Goal: Task Accomplishment & Management: Use online tool/utility

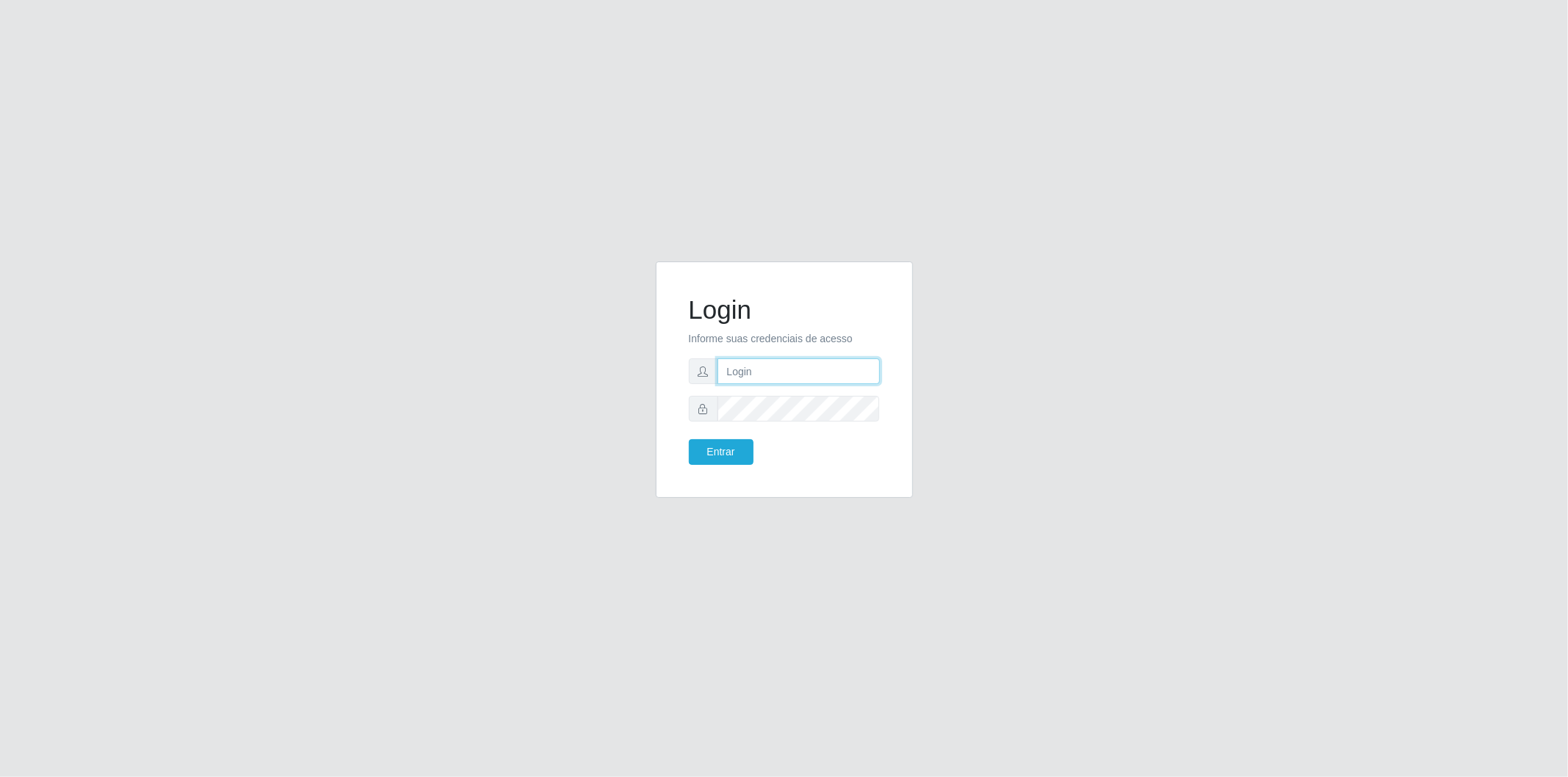
click at [799, 369] on input "text" at bounding box center [798, 371] width 163 height 26
type input "[EMAIL_ADDRESS][DOMAIN_NAME]"
click at [689, 439] on button "Entrar" at bounding box center [721, 452] width 64 height 26
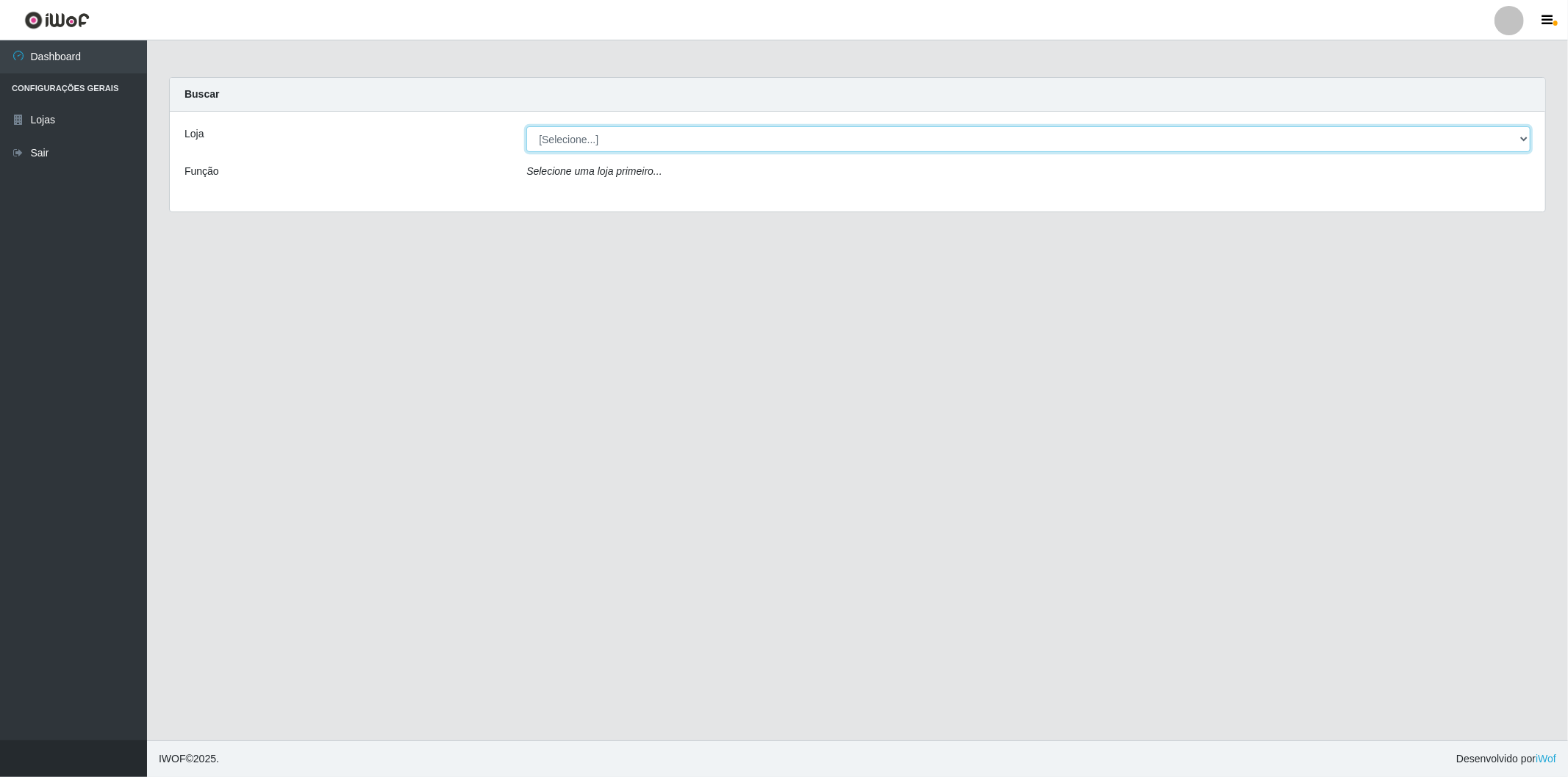
click at [713, 149] on select "[Selecione...] BomQueSó Agreste - Loja 2" at bounding box center [1028, 139] width 1004 height 26
select select "214"
click at [526, 126] on select "[Selecione...] BomQueSó Agreste - Loja 2" at bounding box center [1028, 139] width 1004 height 26
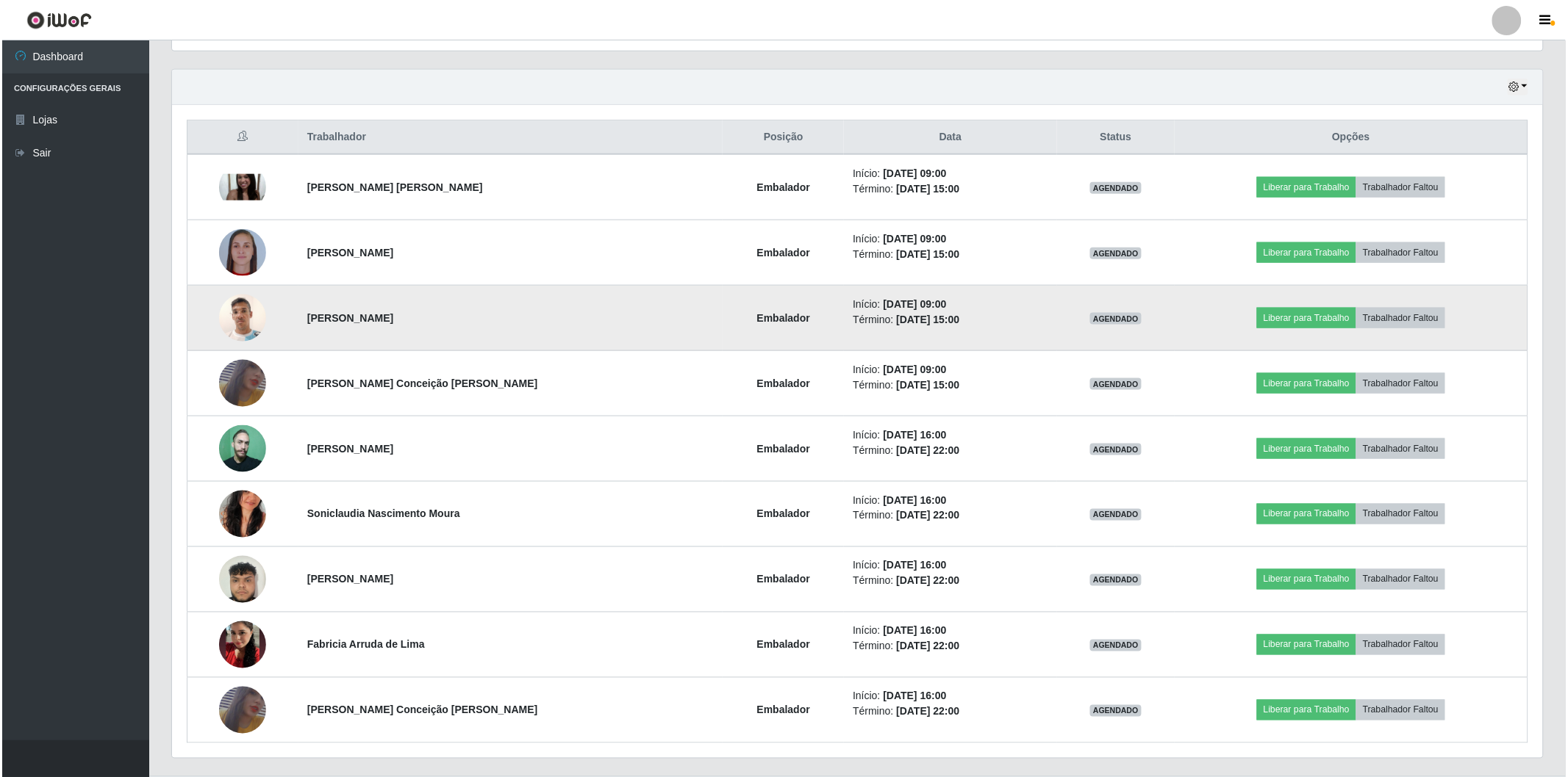
scroll to position [525, 0]
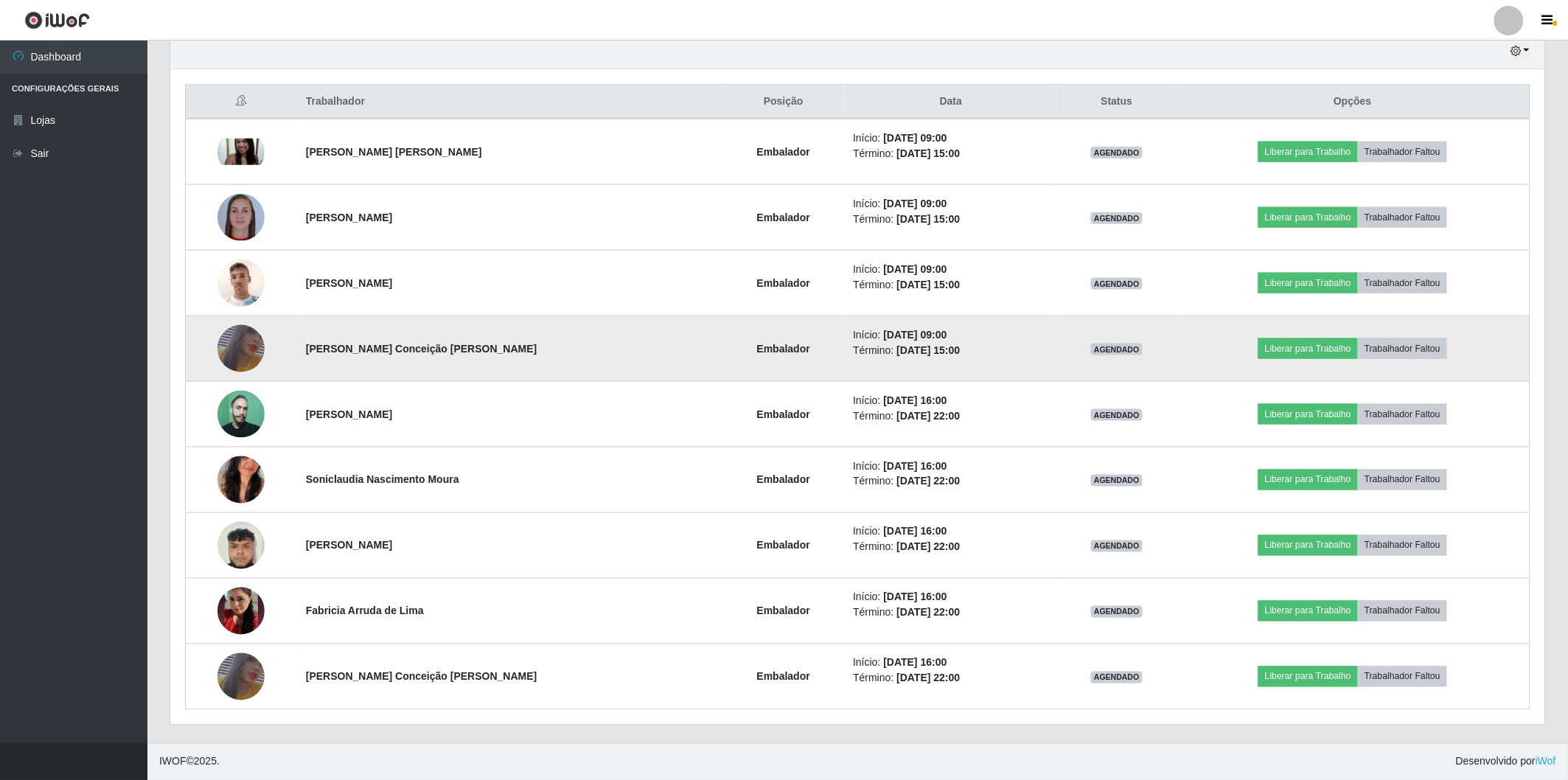
click at [246, 348] on img at bounding box center [240, 349] width 47 height 69
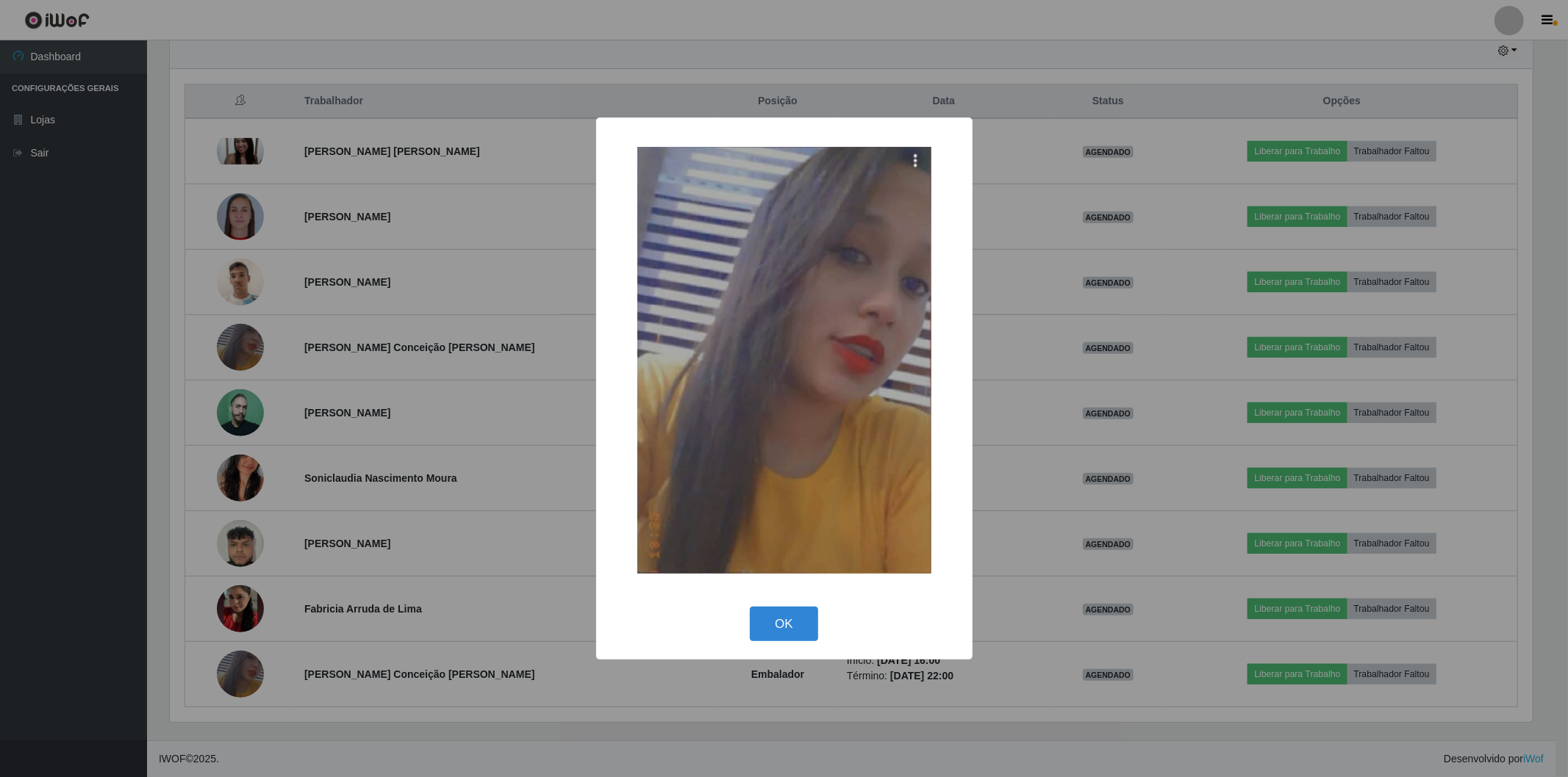
click at [376, 326] on div "× OK Cancel" at bounding box center [784, 388] width 1568 height 777
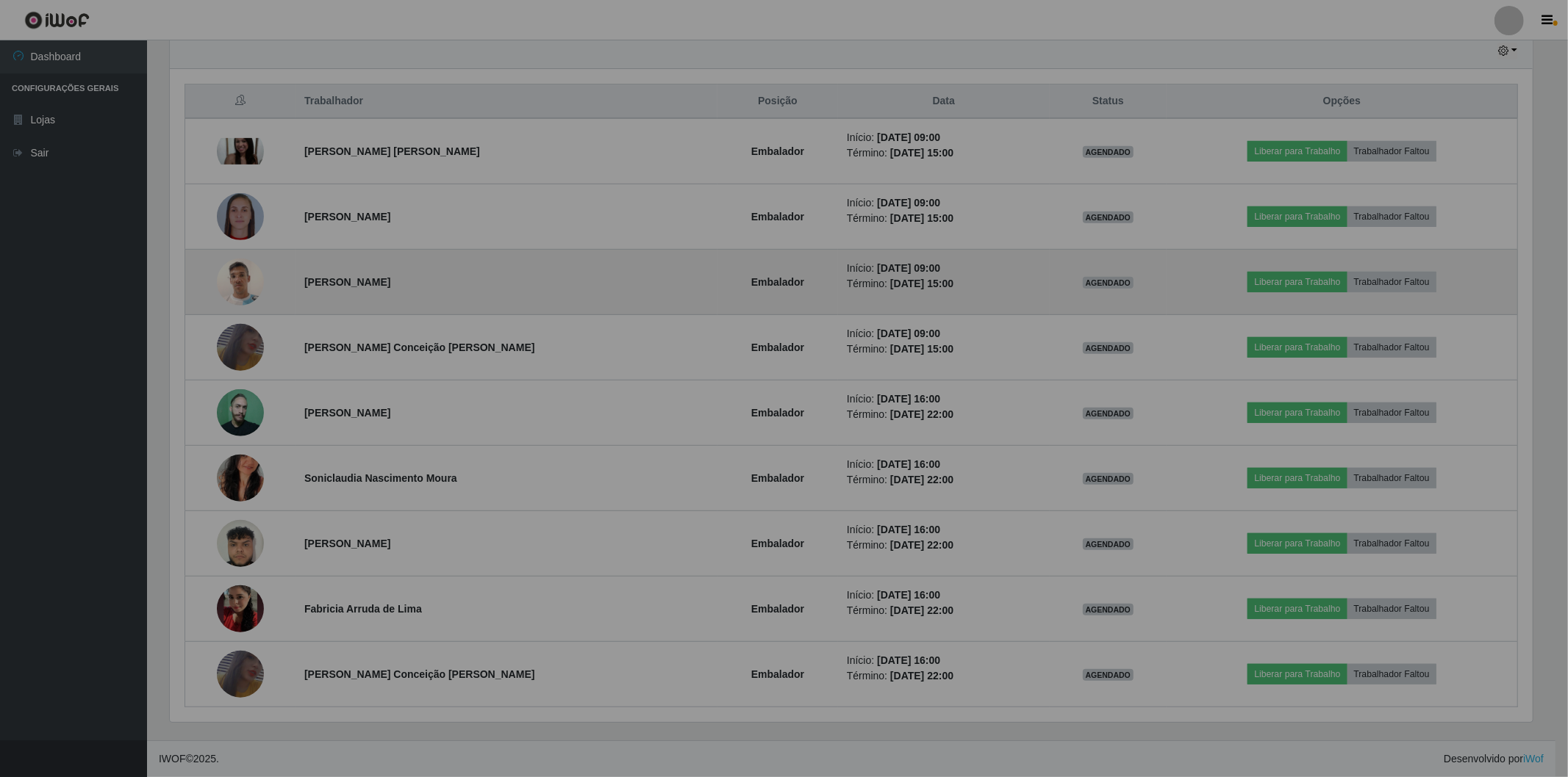
scroll to position [304, 1371]
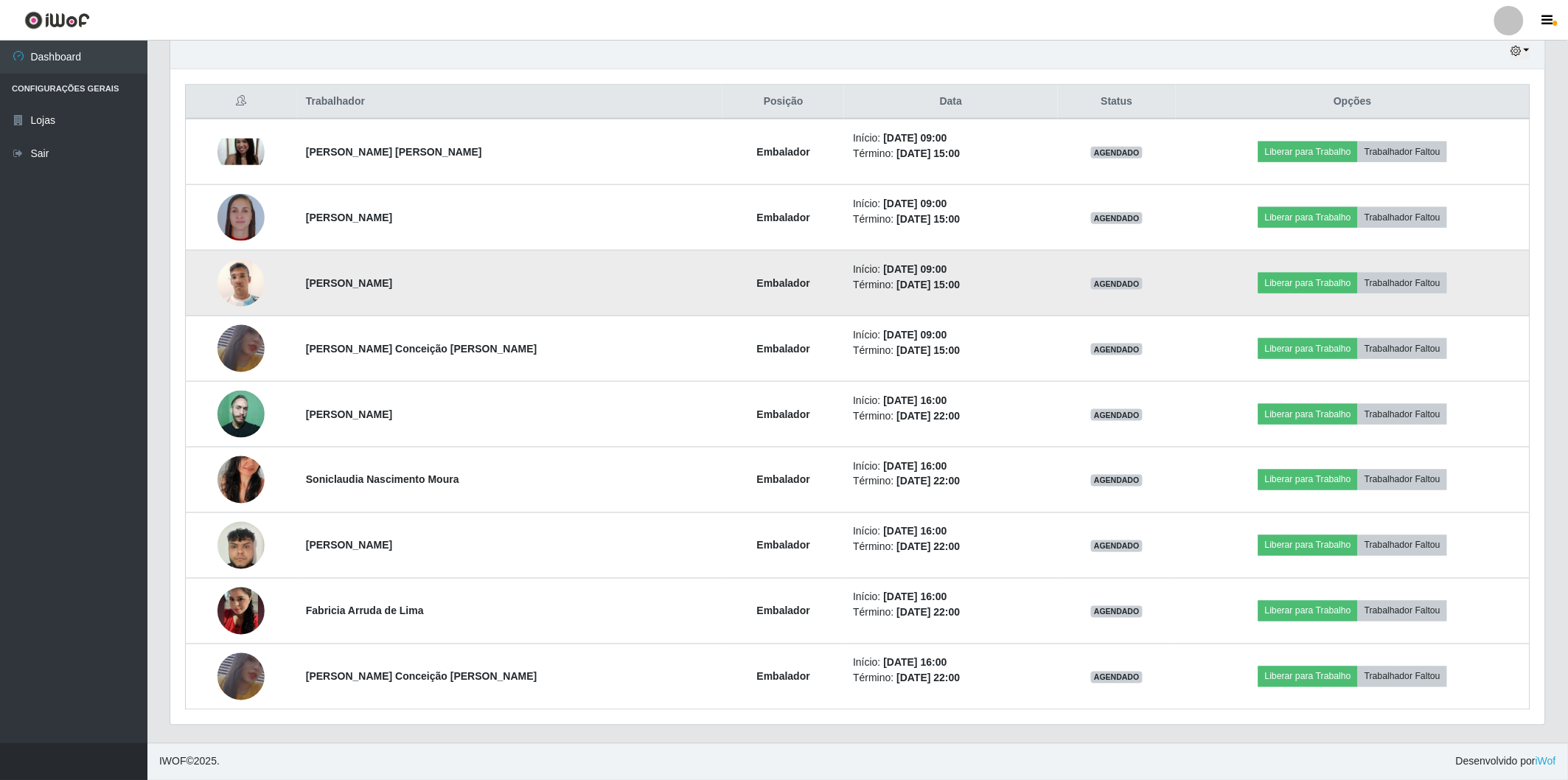
click at [240, 285] on img at bounding box center [240, 283] width 47 height 63
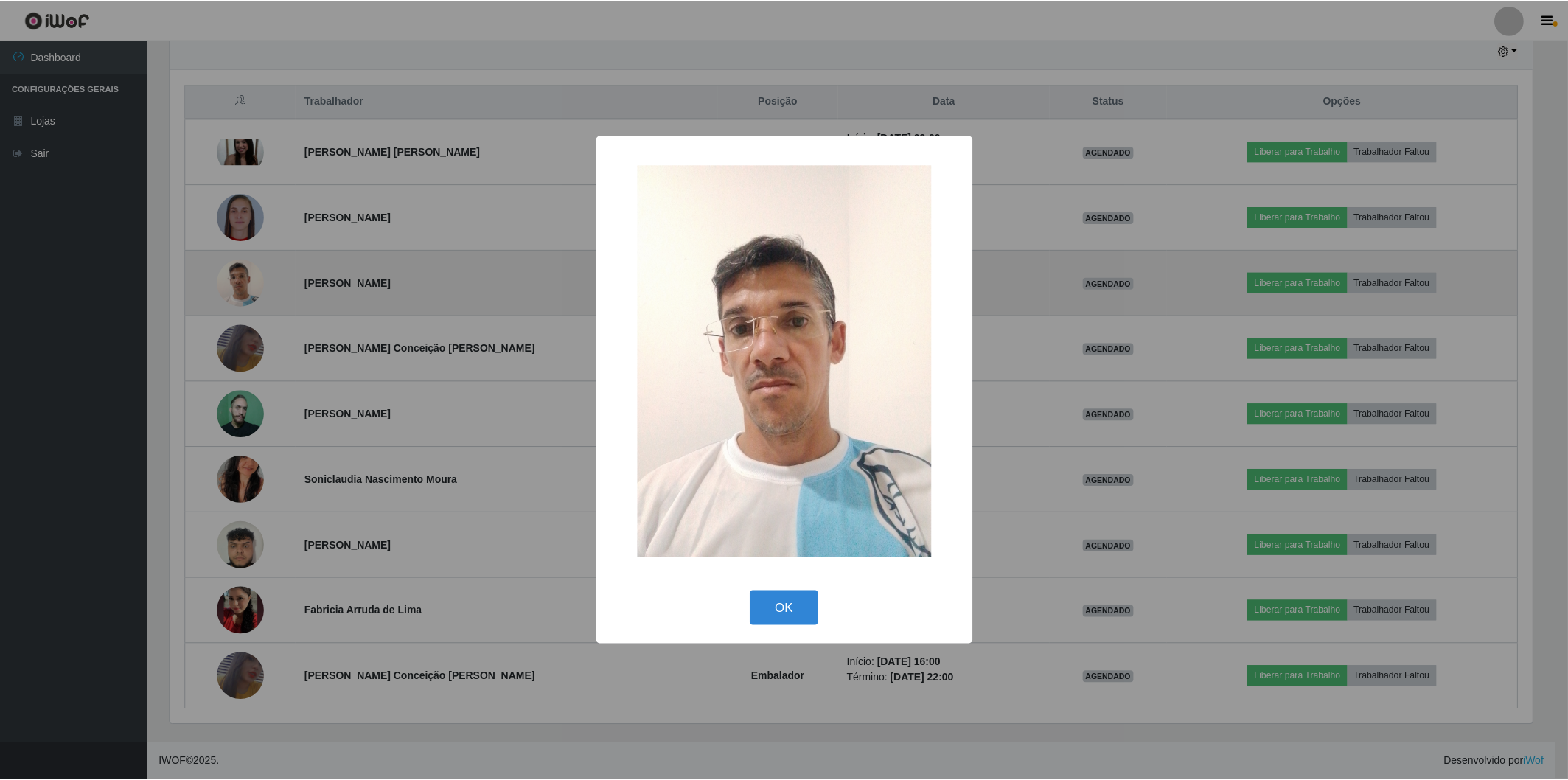
scroll to position [305, 1366]
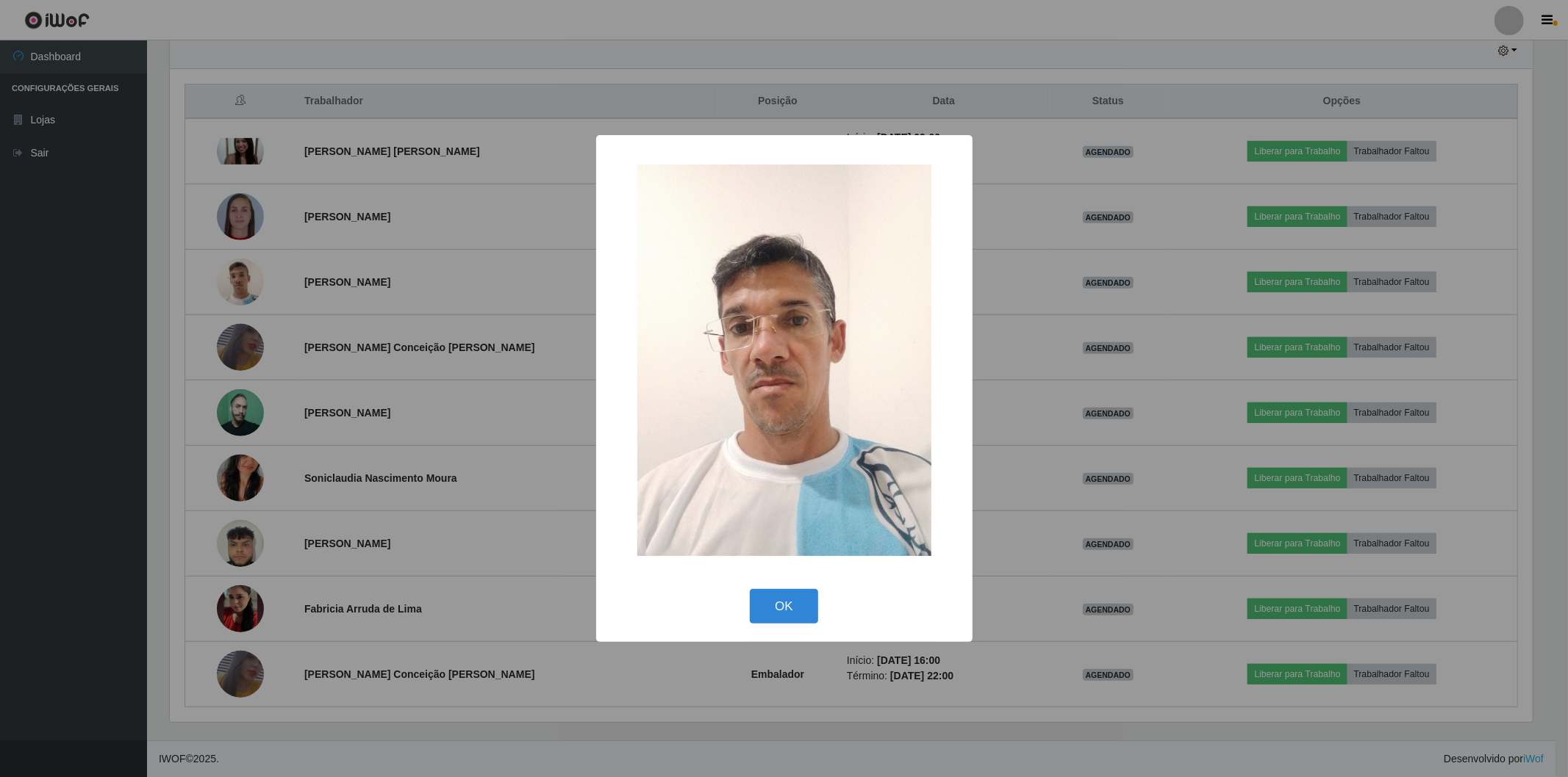
click at [302, 304] on div "× OK Cancel" at bounding box center [784, 388] width 1568 height 777
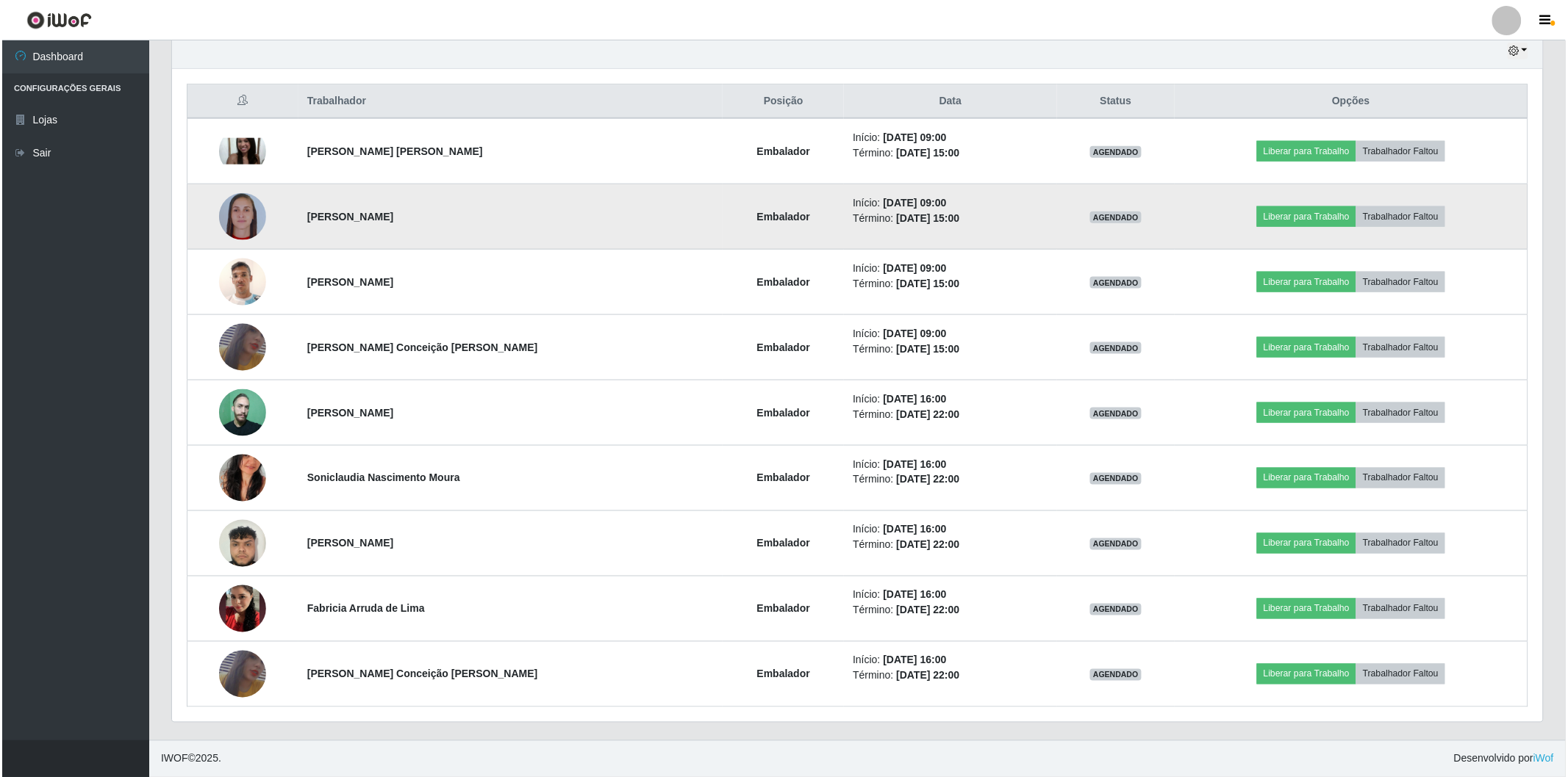
scroll to position [304, 1371]
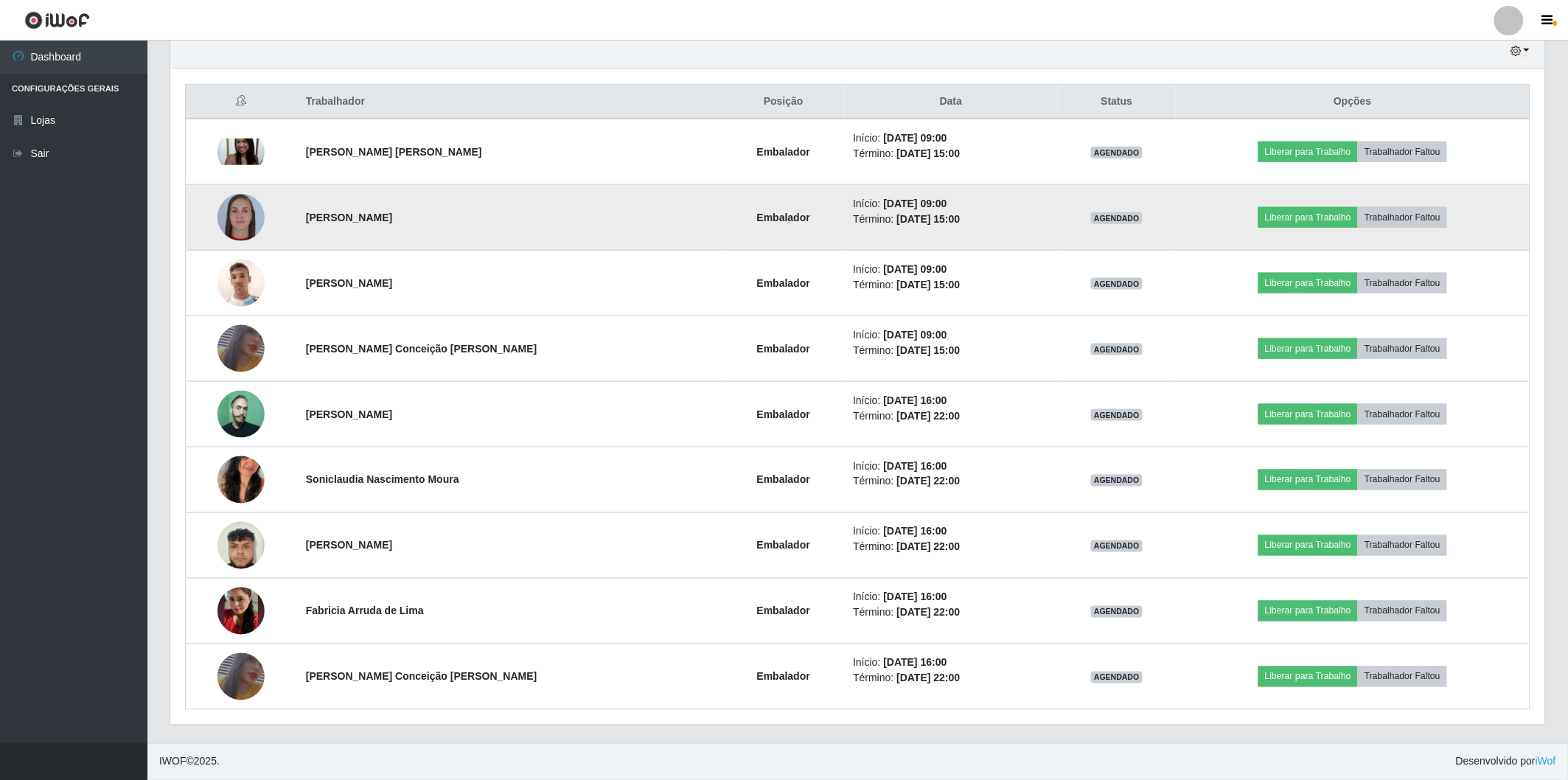
click at [240, 217] on img at bounding box center [240, 217] width 47 height 47
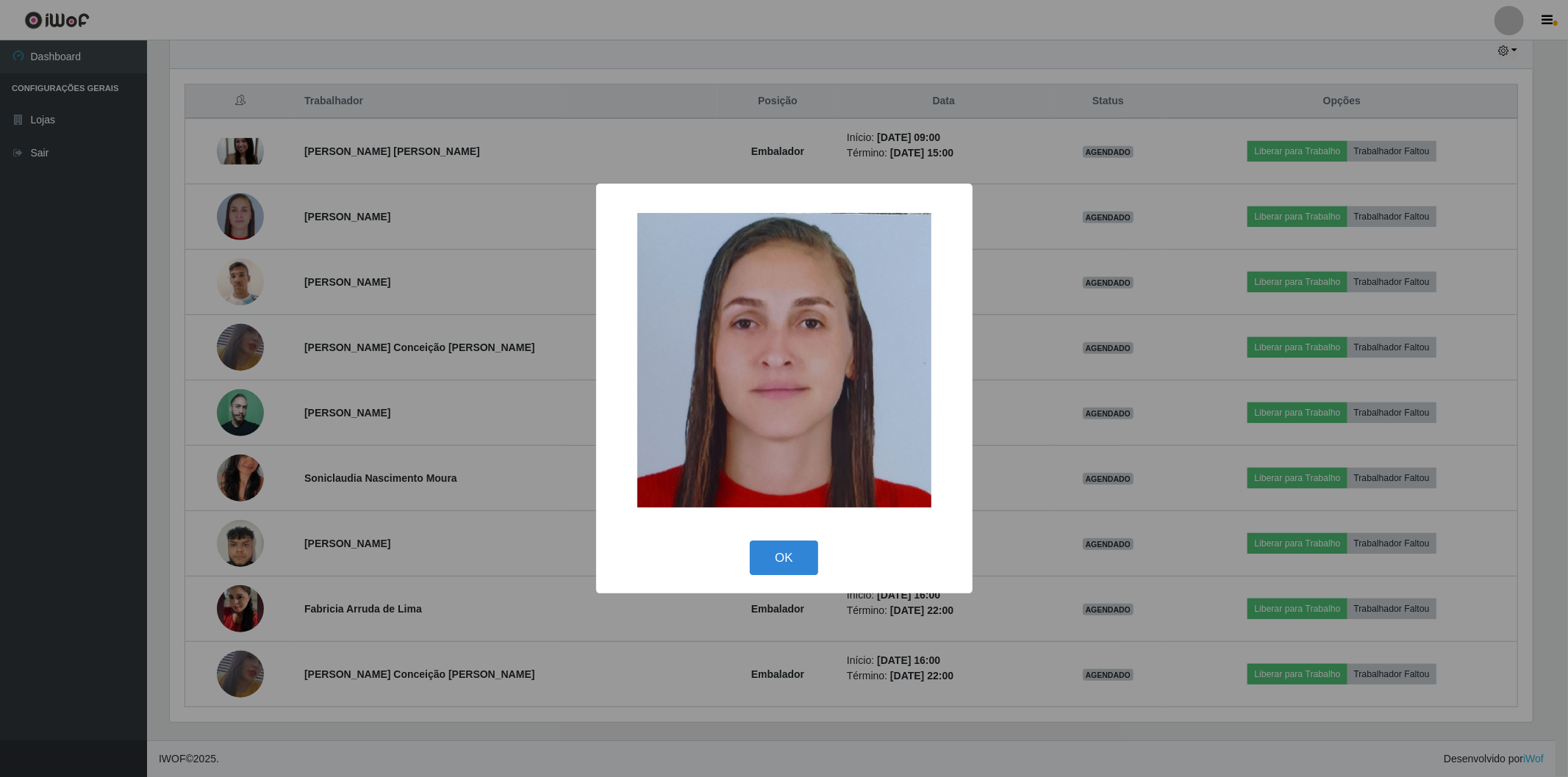
click at [343, 287] on div "× OK Cancel" at bounding box center [784, 388] width 1568 height 777
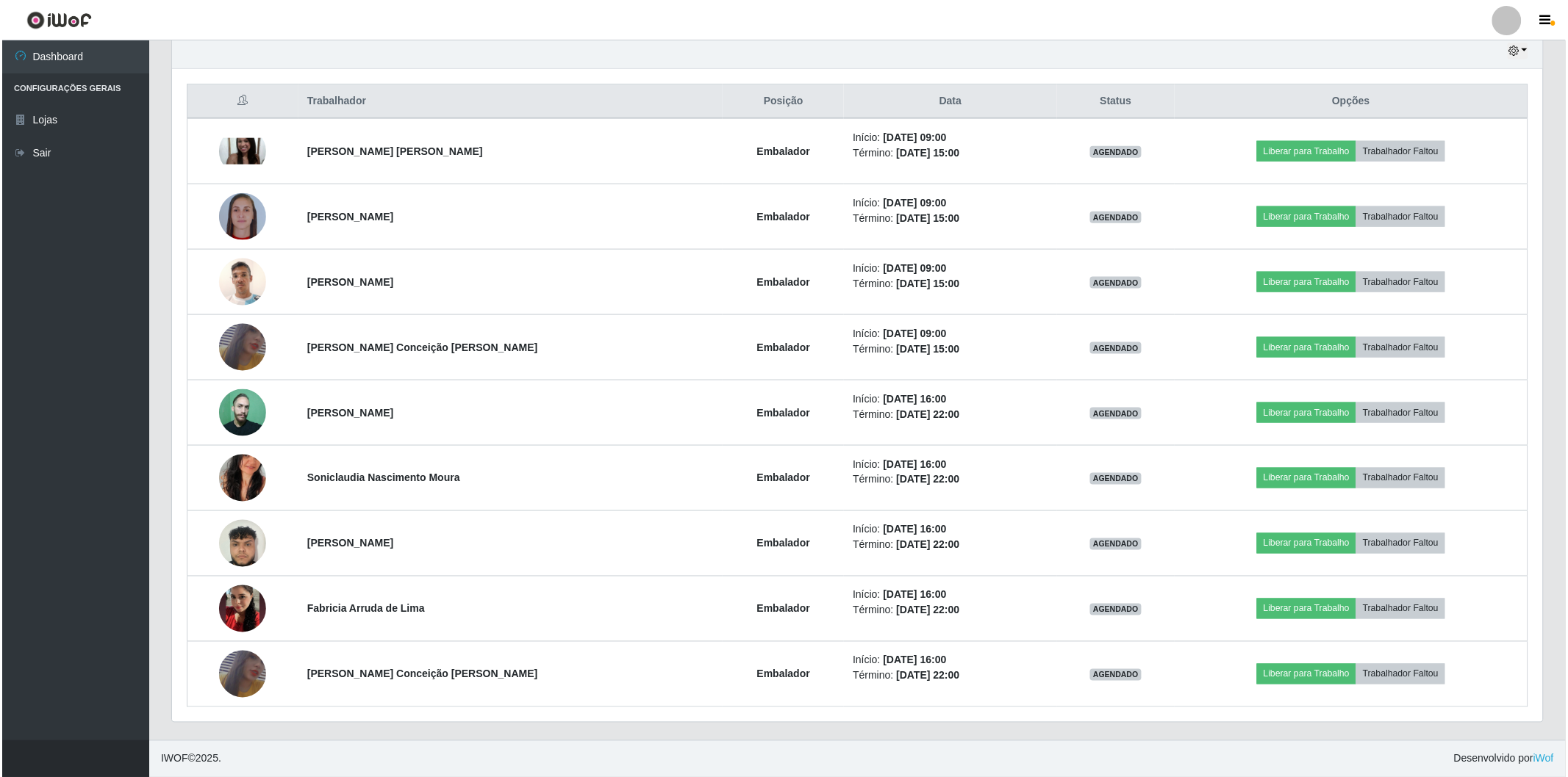
scroll to position [443, 0]
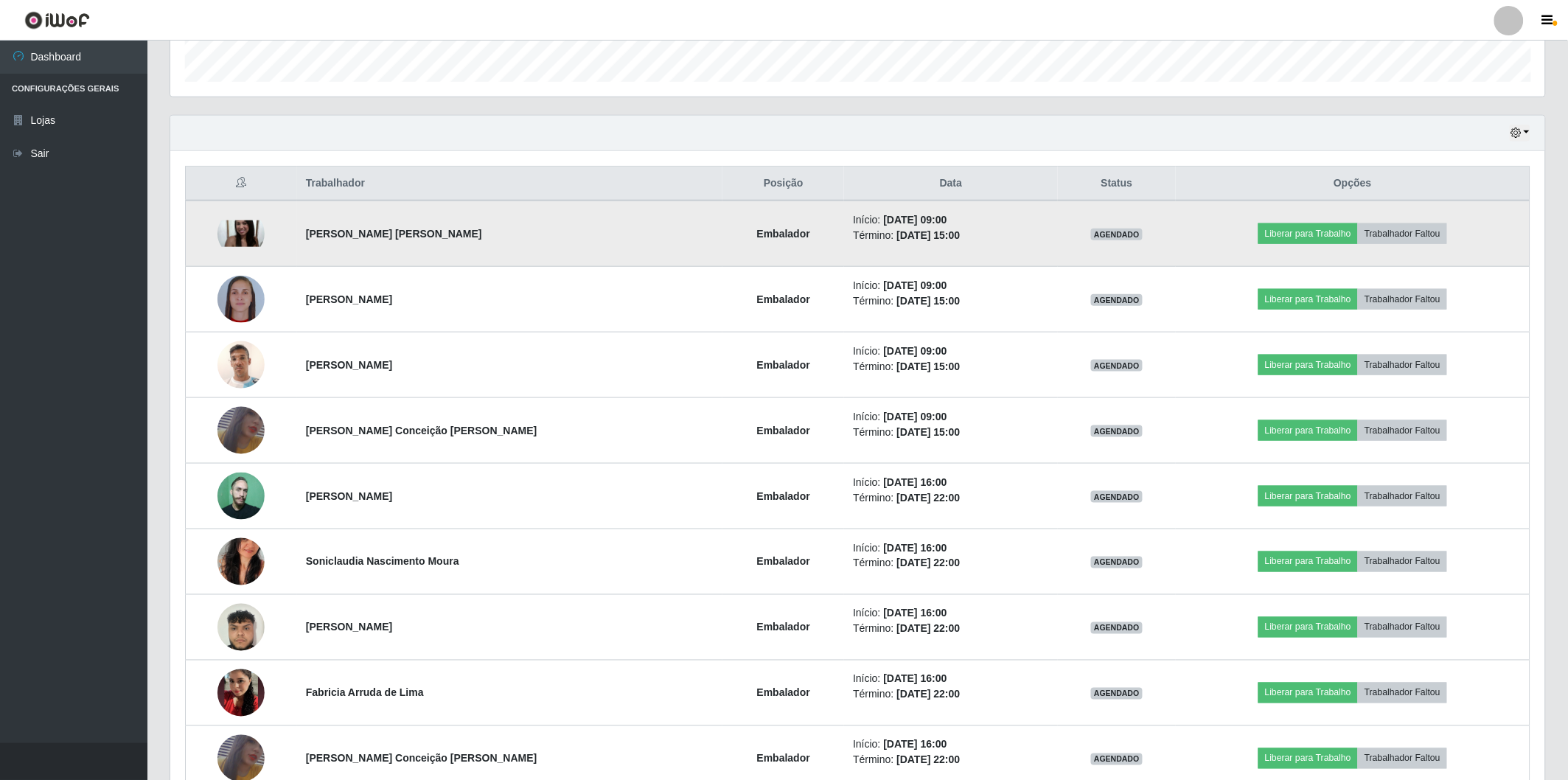
click at [240, 251] on div at bounding box center [240, 234] width 47 height 47
click at [256, 223] on img at bounding box center [240, 234] width 47 height 27
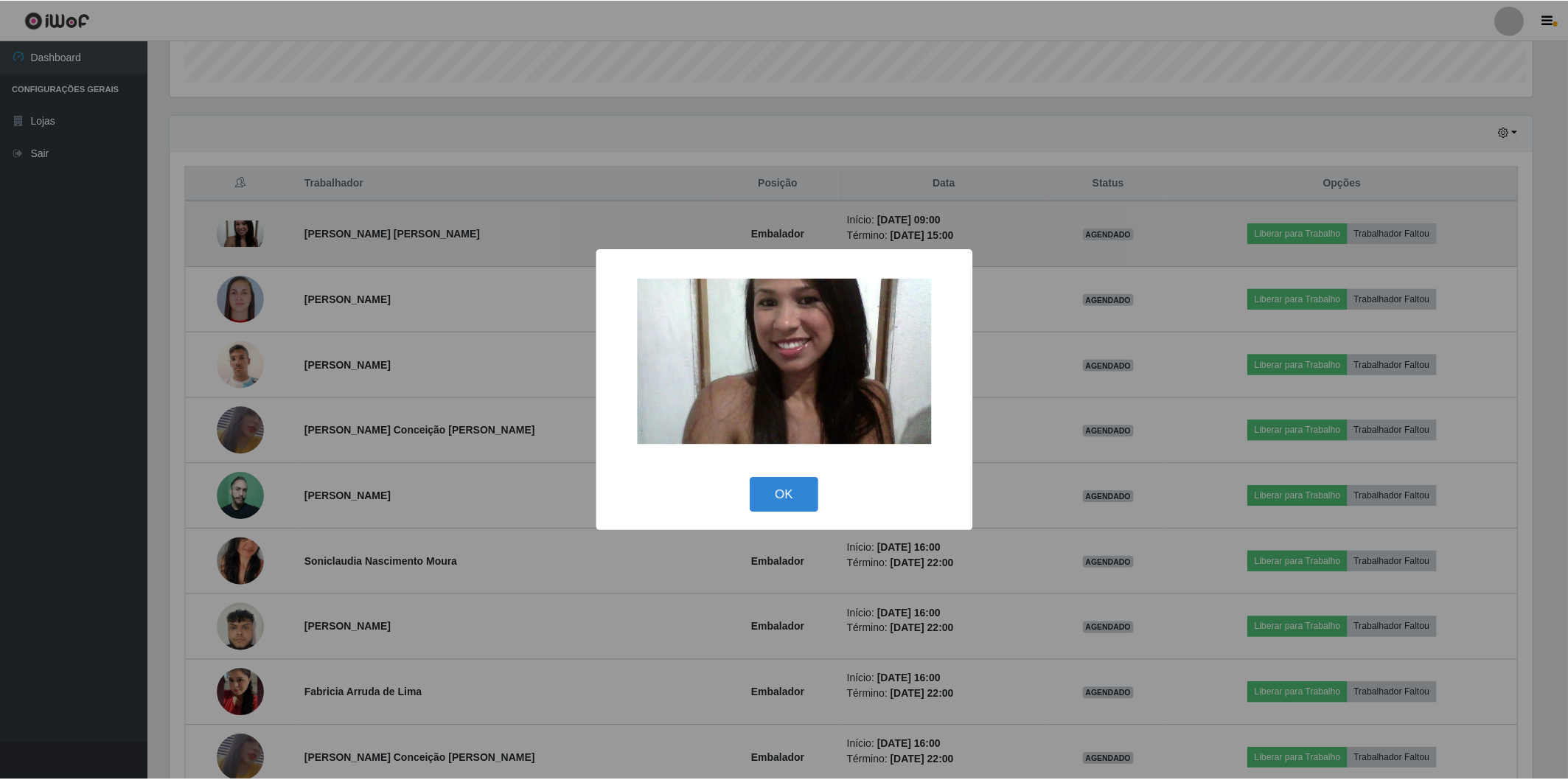
scroll to position [305, 1366]
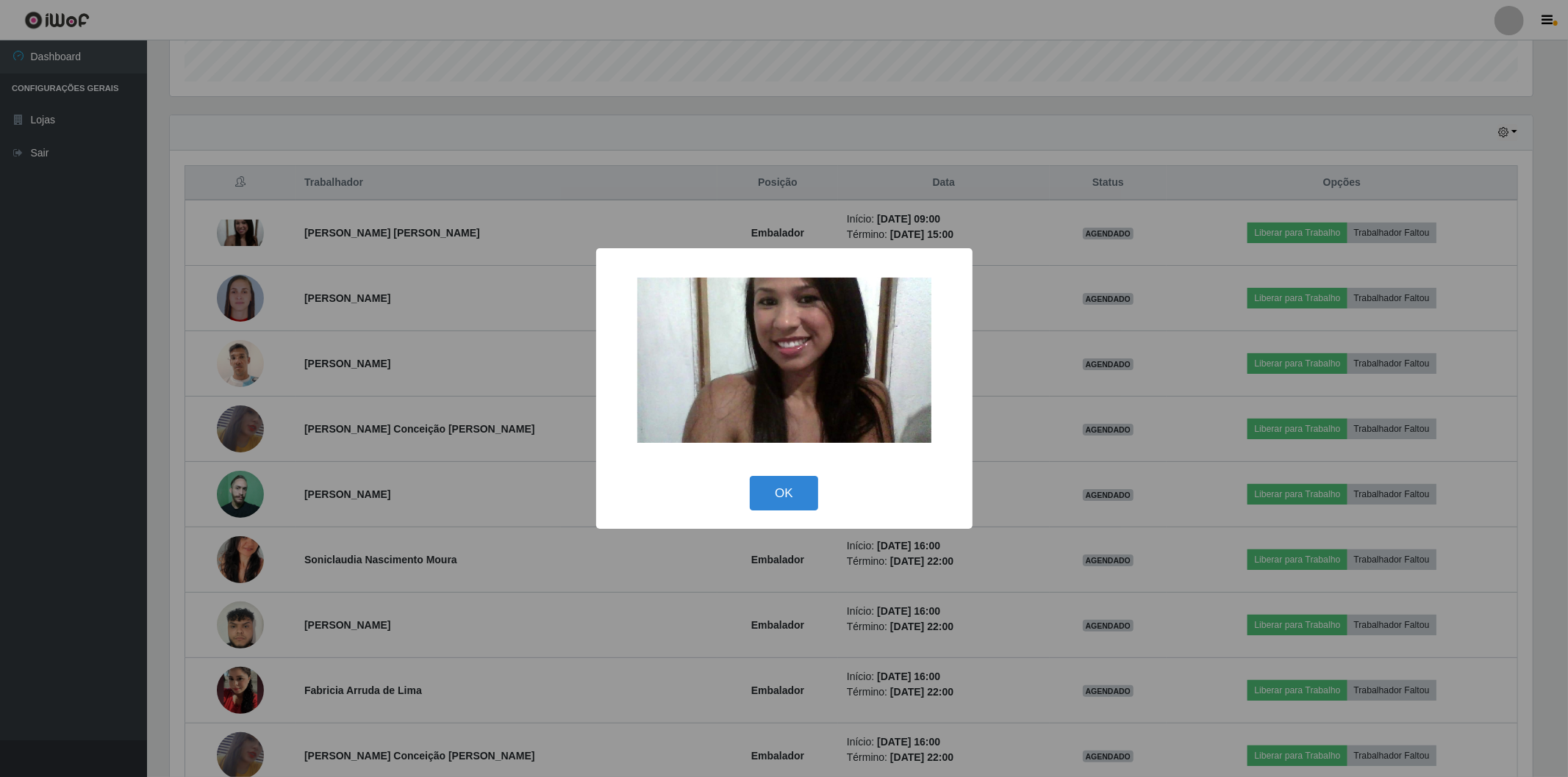
click at [321, 275] on div "× OK Cancel" at bounding box center [784, 388] width 1568 height 777
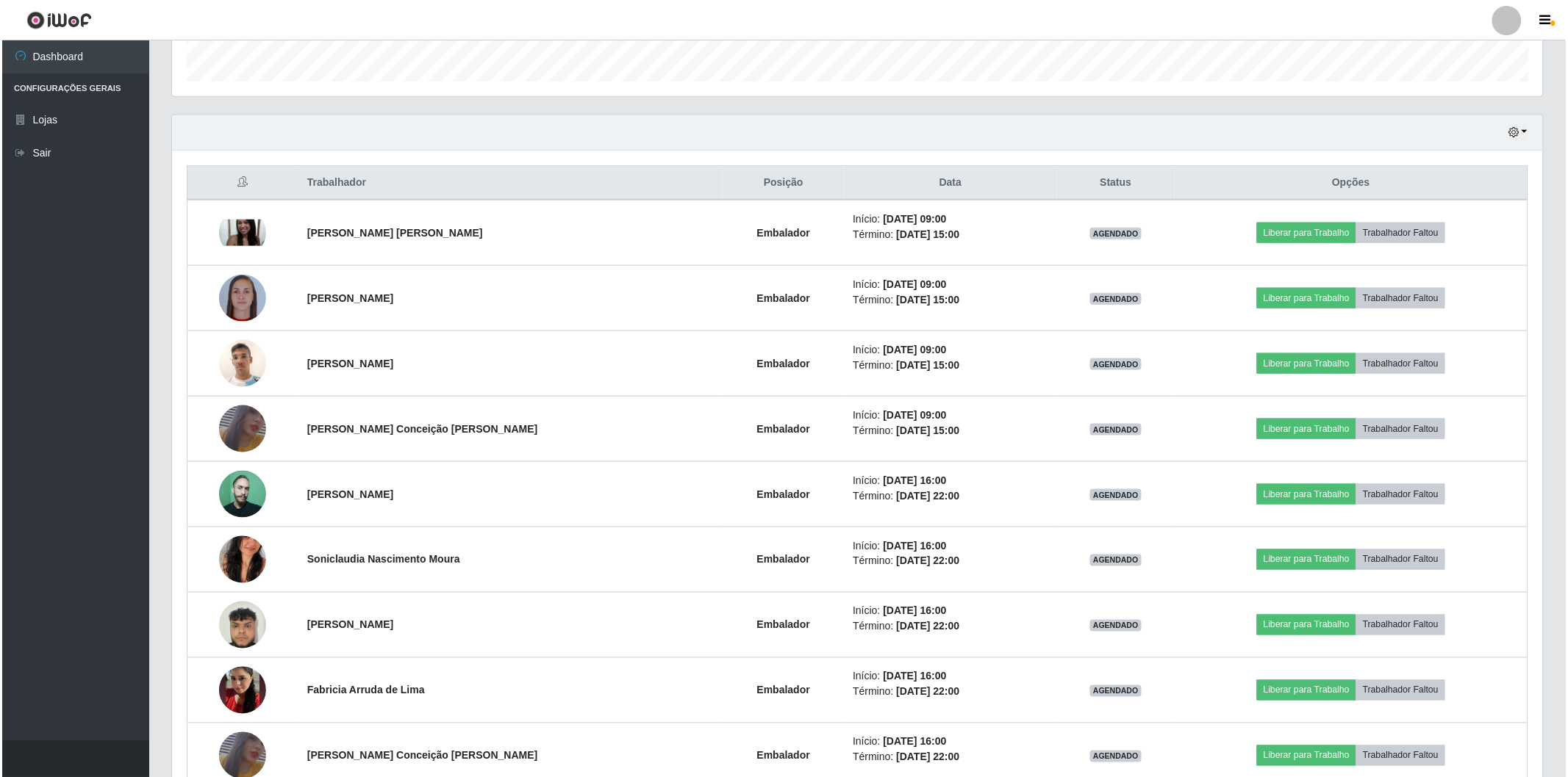
scroll to position [525, 0]
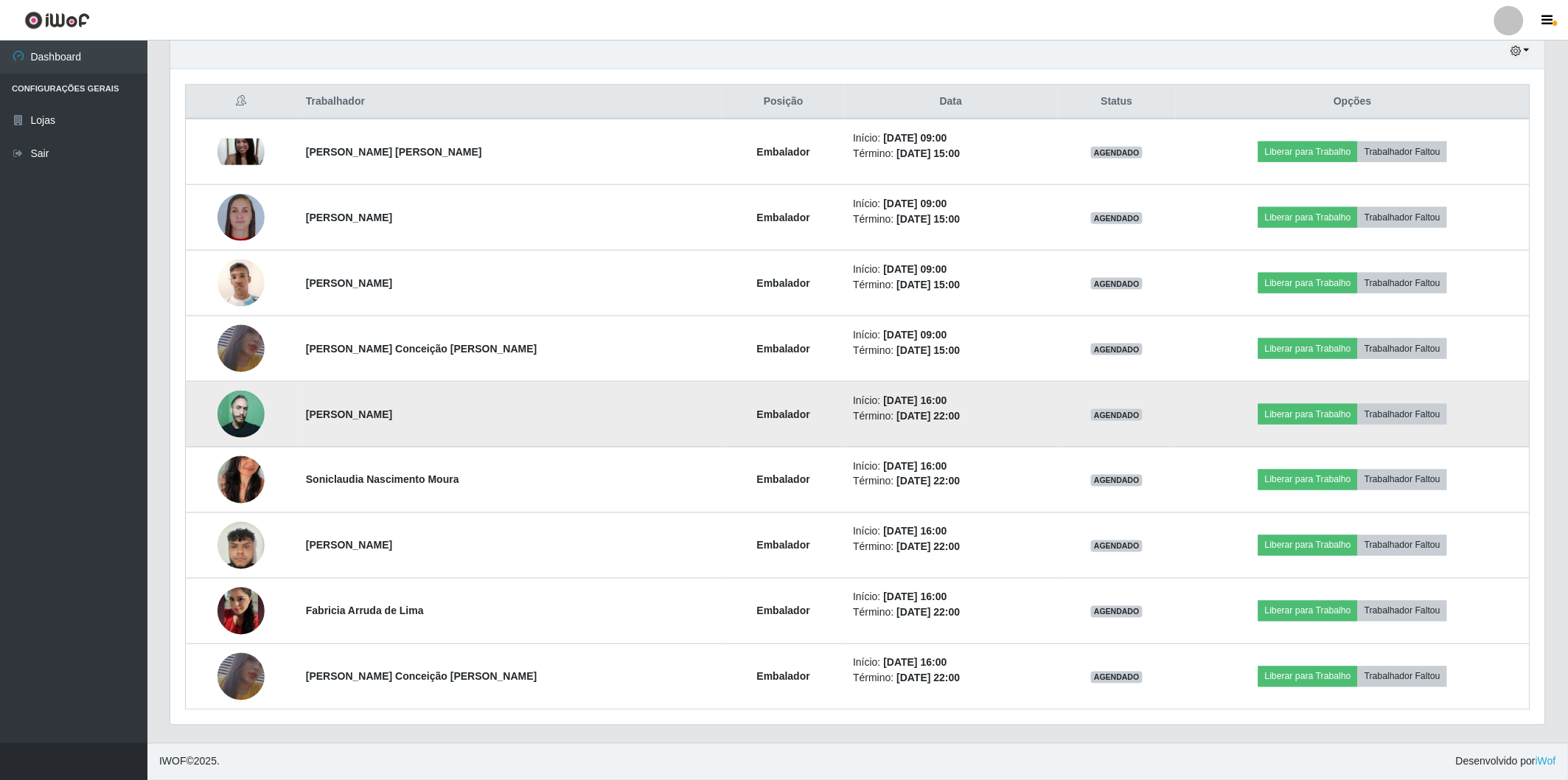
click at [237, 382] on td at bounding box center [241, 414] width 111 height 65
click at [257, 415] on img at bounding box center [240, 414] width 47 height 47
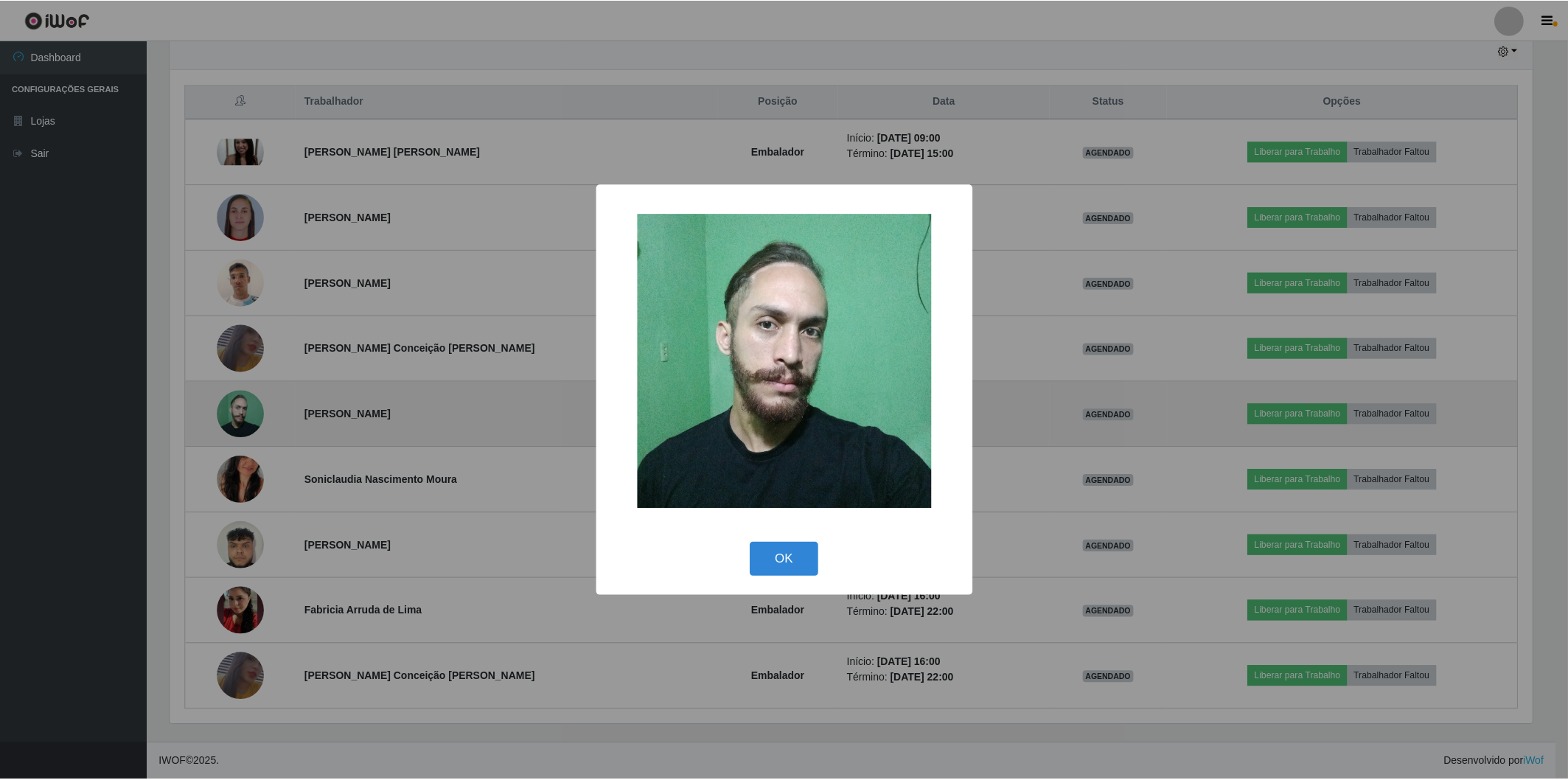
scroll to position [305, 1366]
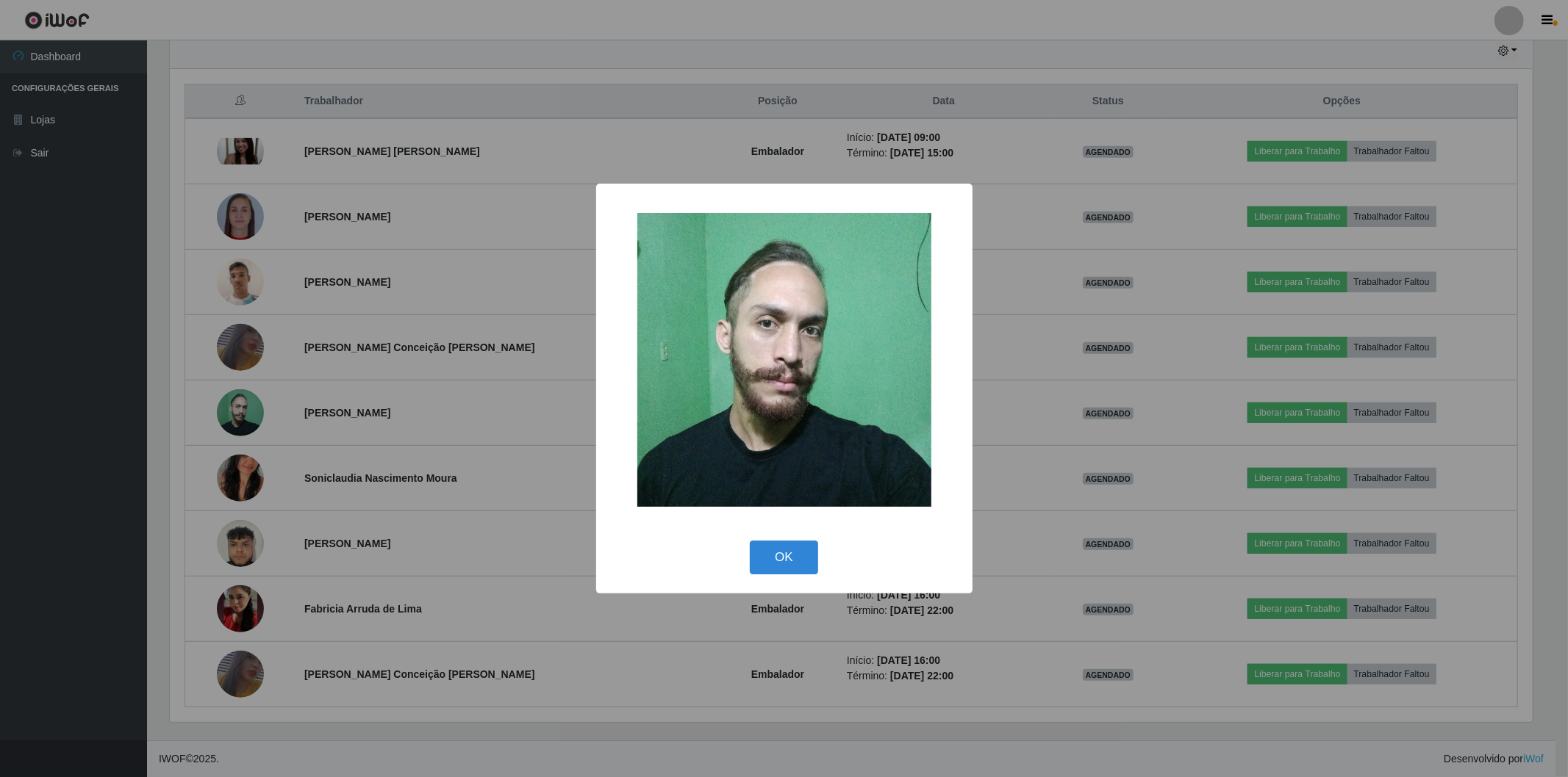
click at [335, 429] on div "× OK Cancel" at bounding box center [784, 388] width 1568 height 777
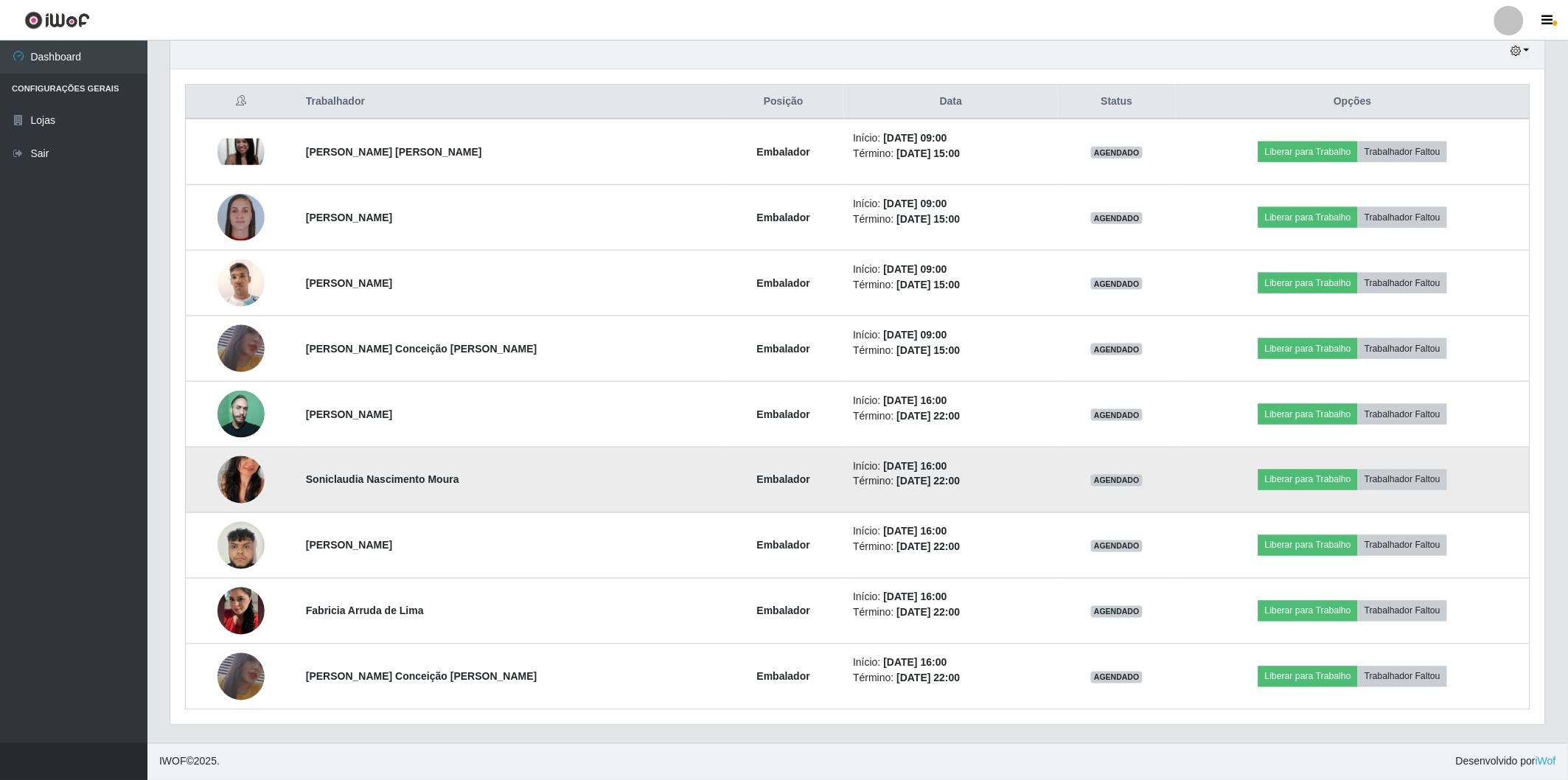
scroll to position [305, 1375]
click at [254, 482] on img at bounding box center [240, 479] width 47 height 84
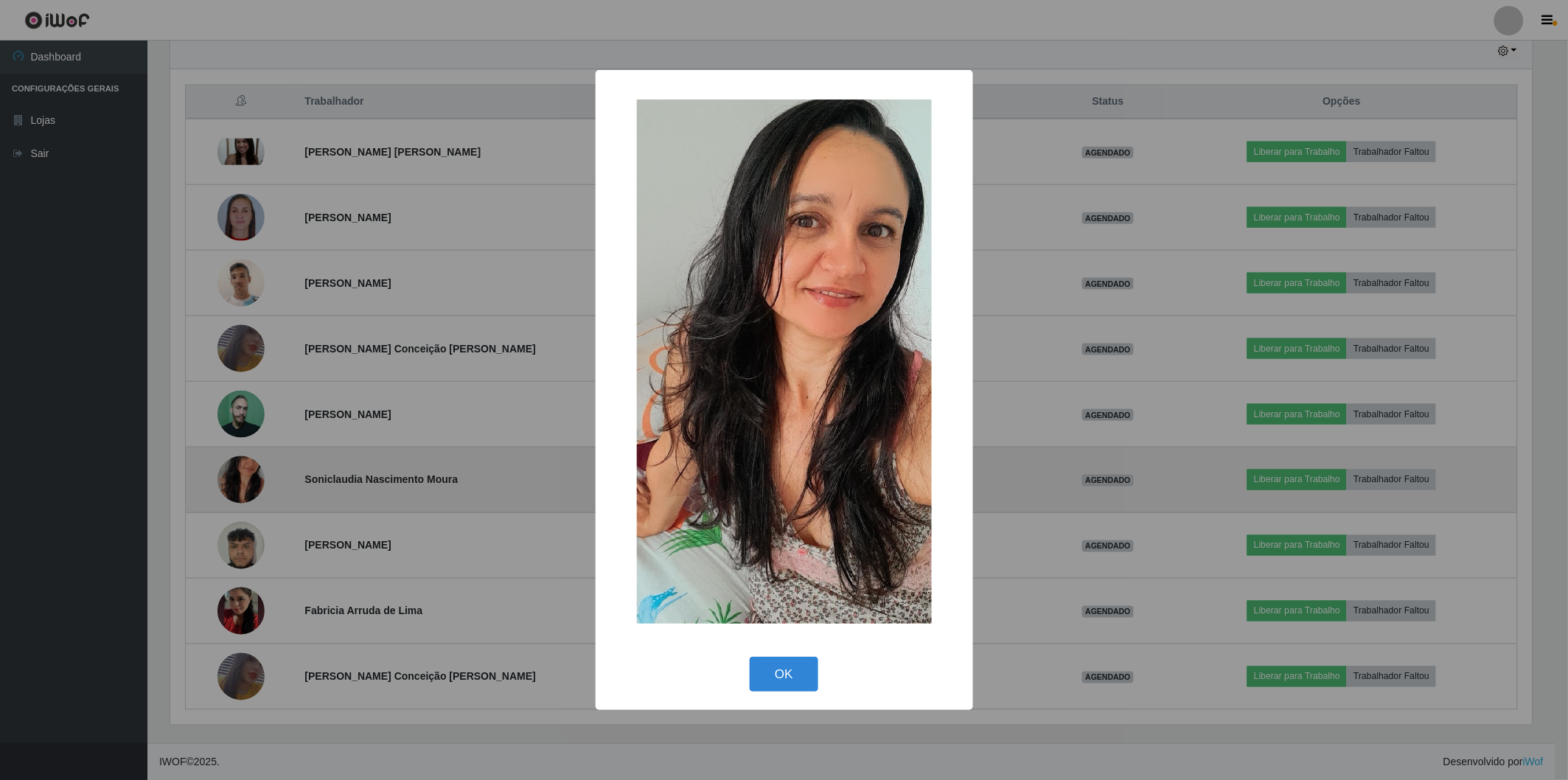
scroll to position [305, 1366]
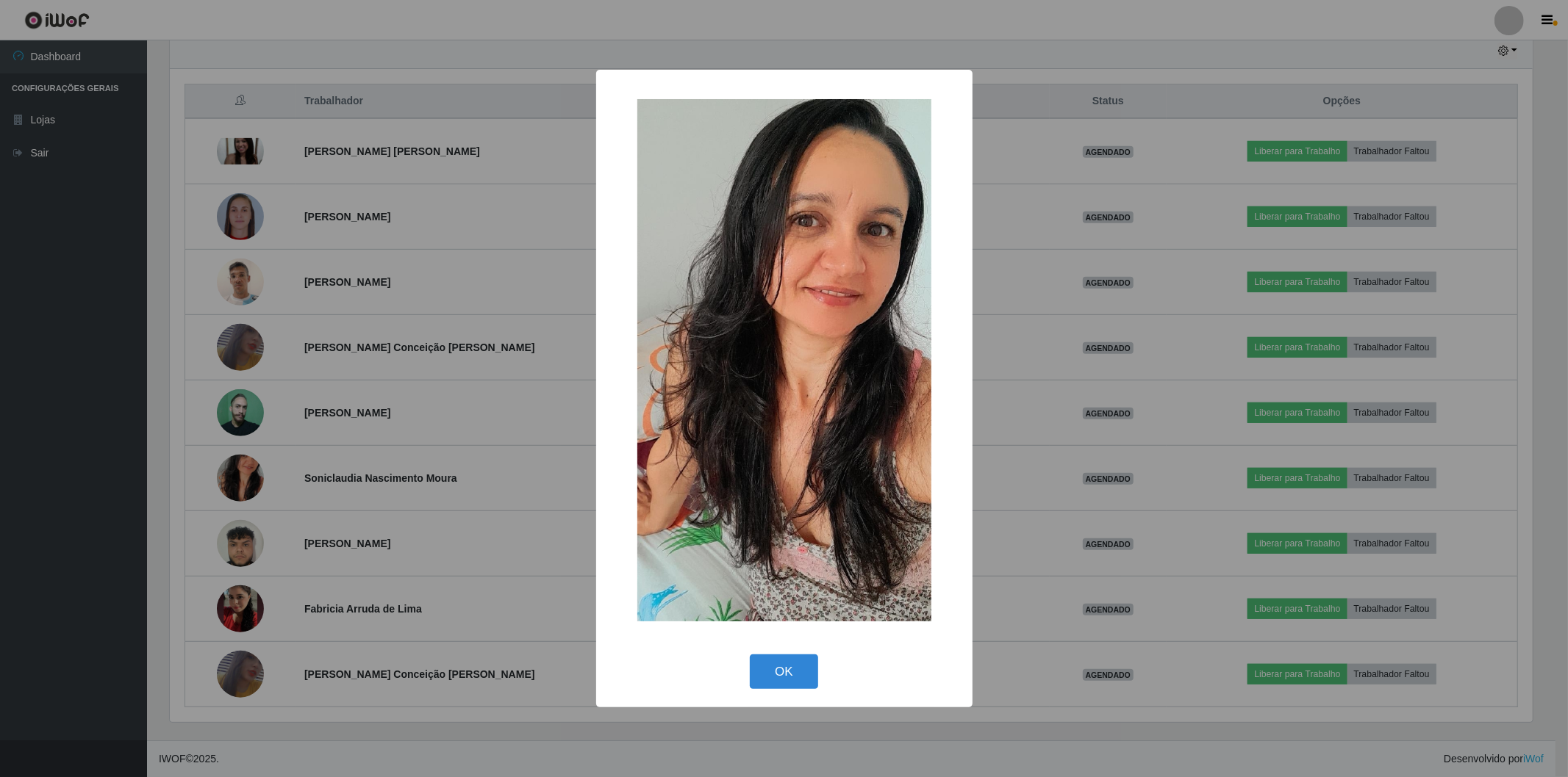
click at [361, 452] on div "× OK Cancel" at bounding box center [784, 388] width 1568 height 777
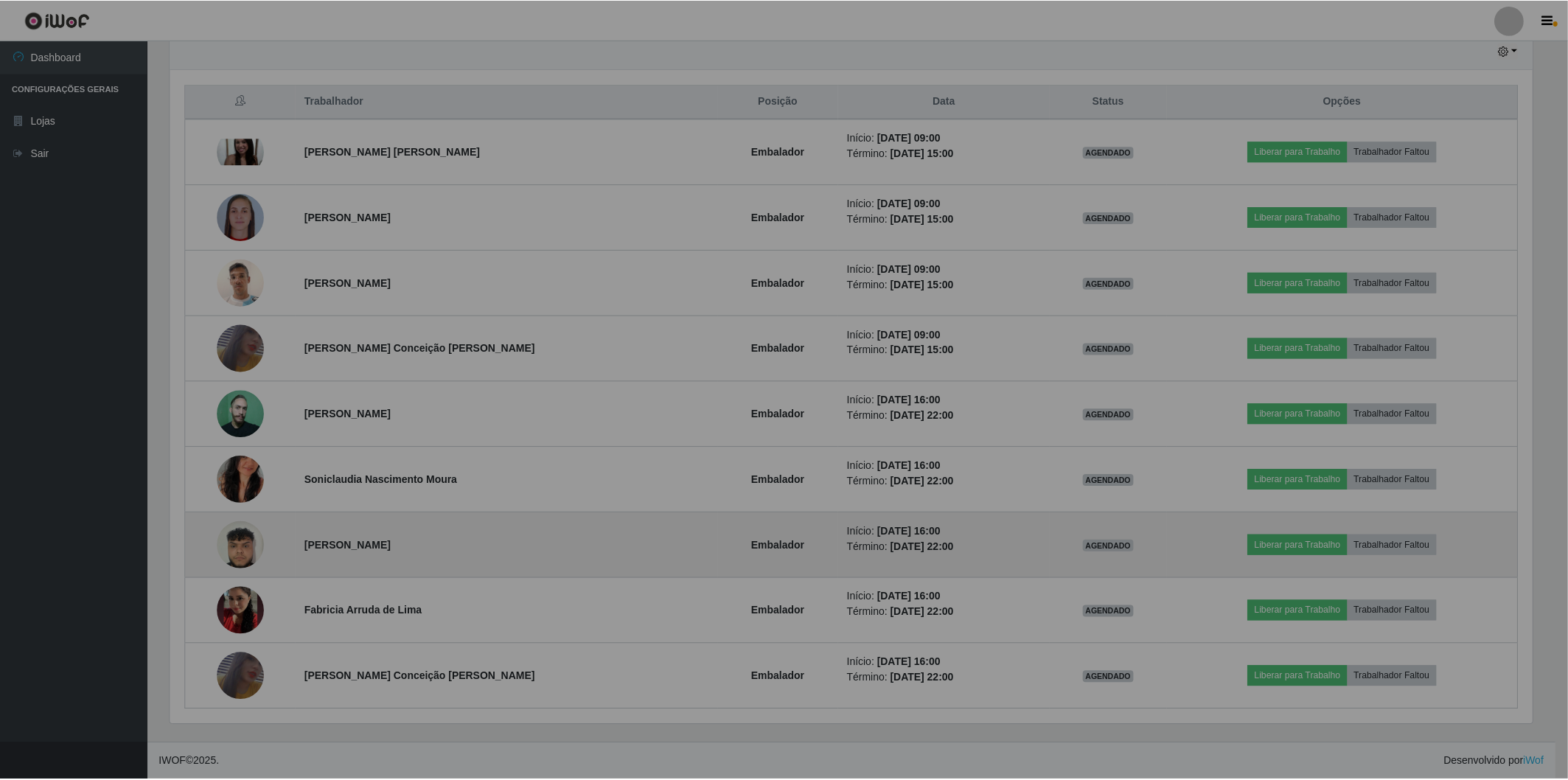
scroll to position [305, 1375]
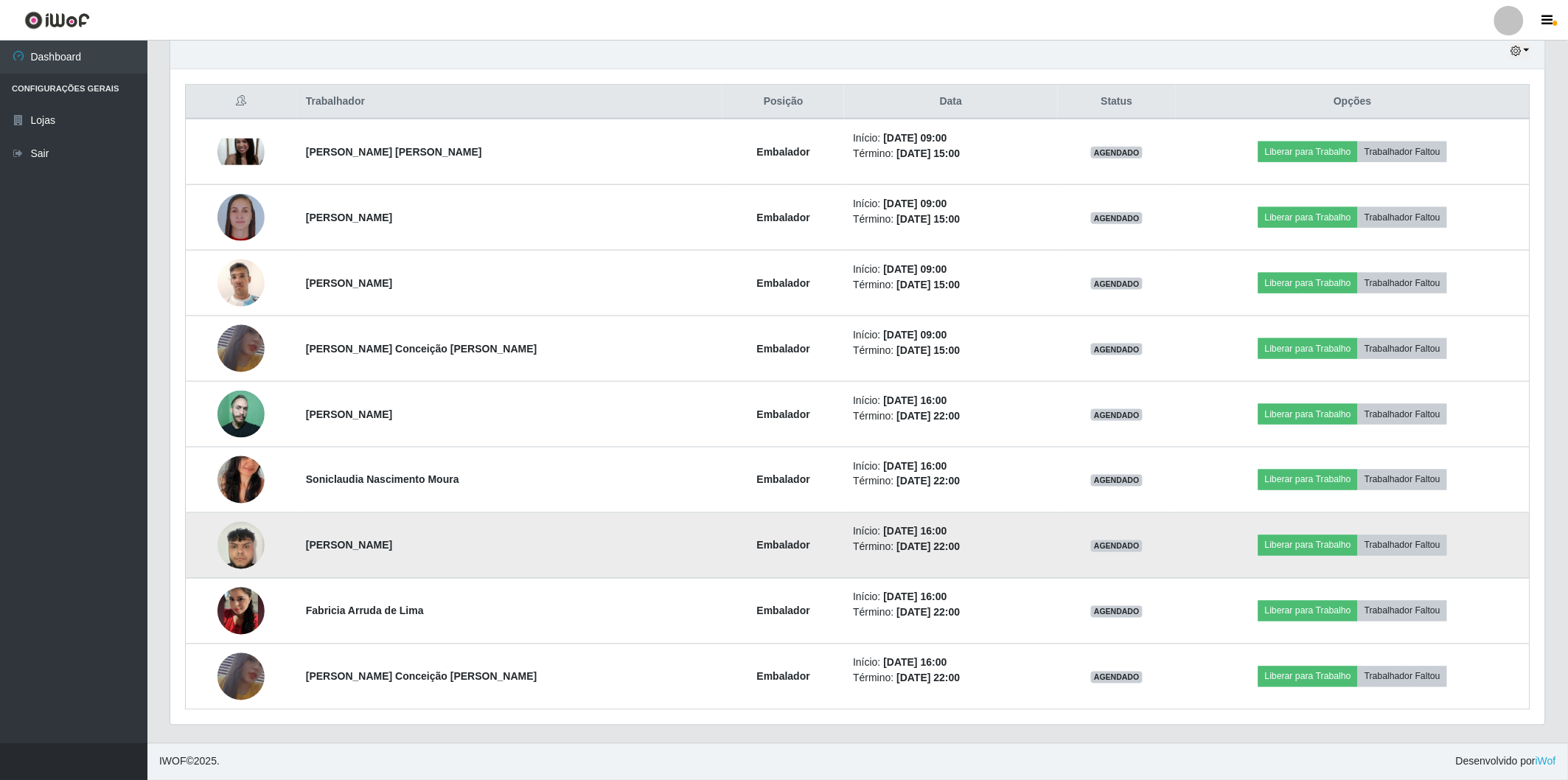
click at [235, 563] on img at bounding box center [240, 545] width 47 height 63
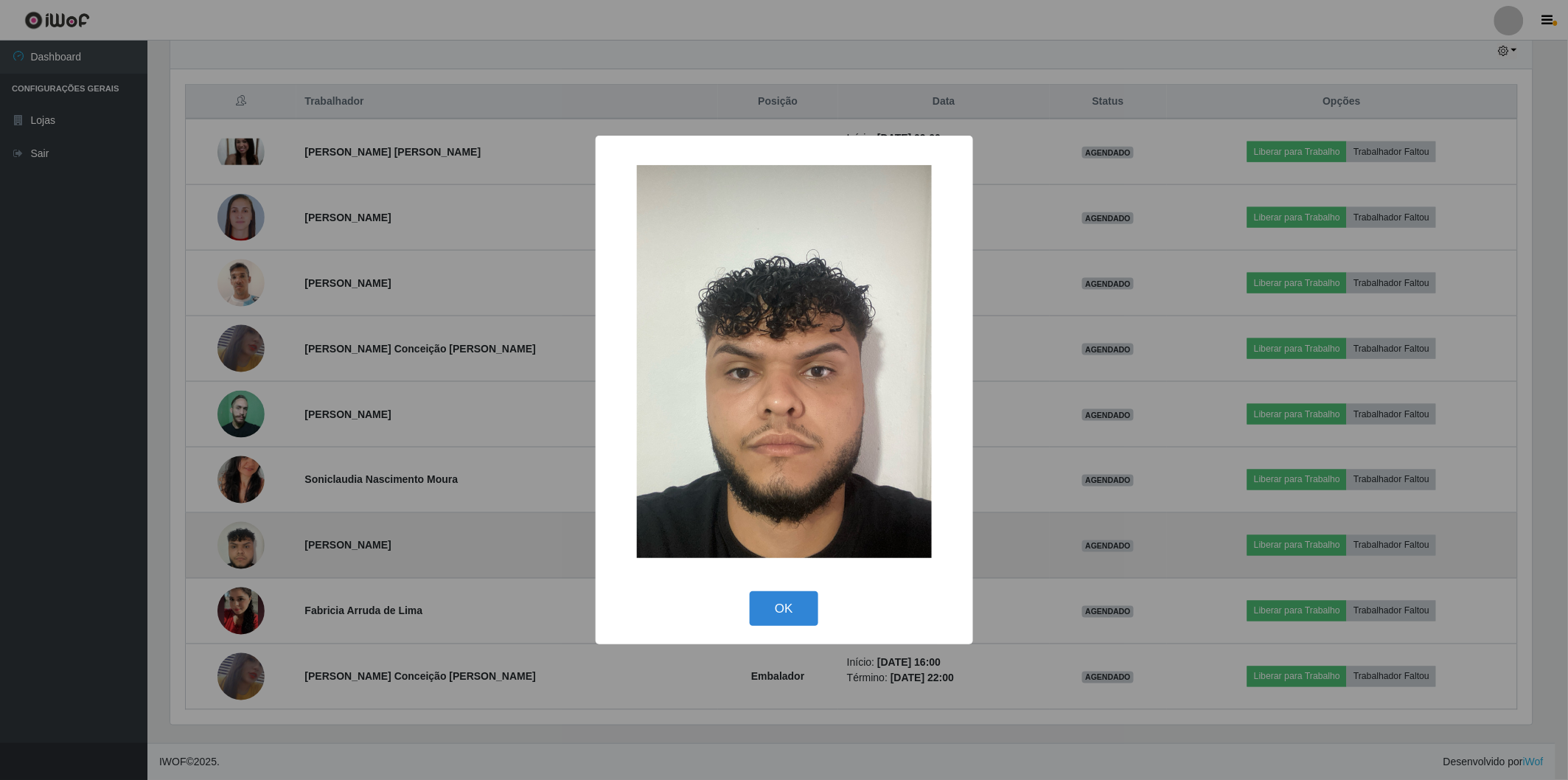
scroll to position [305, 1366]
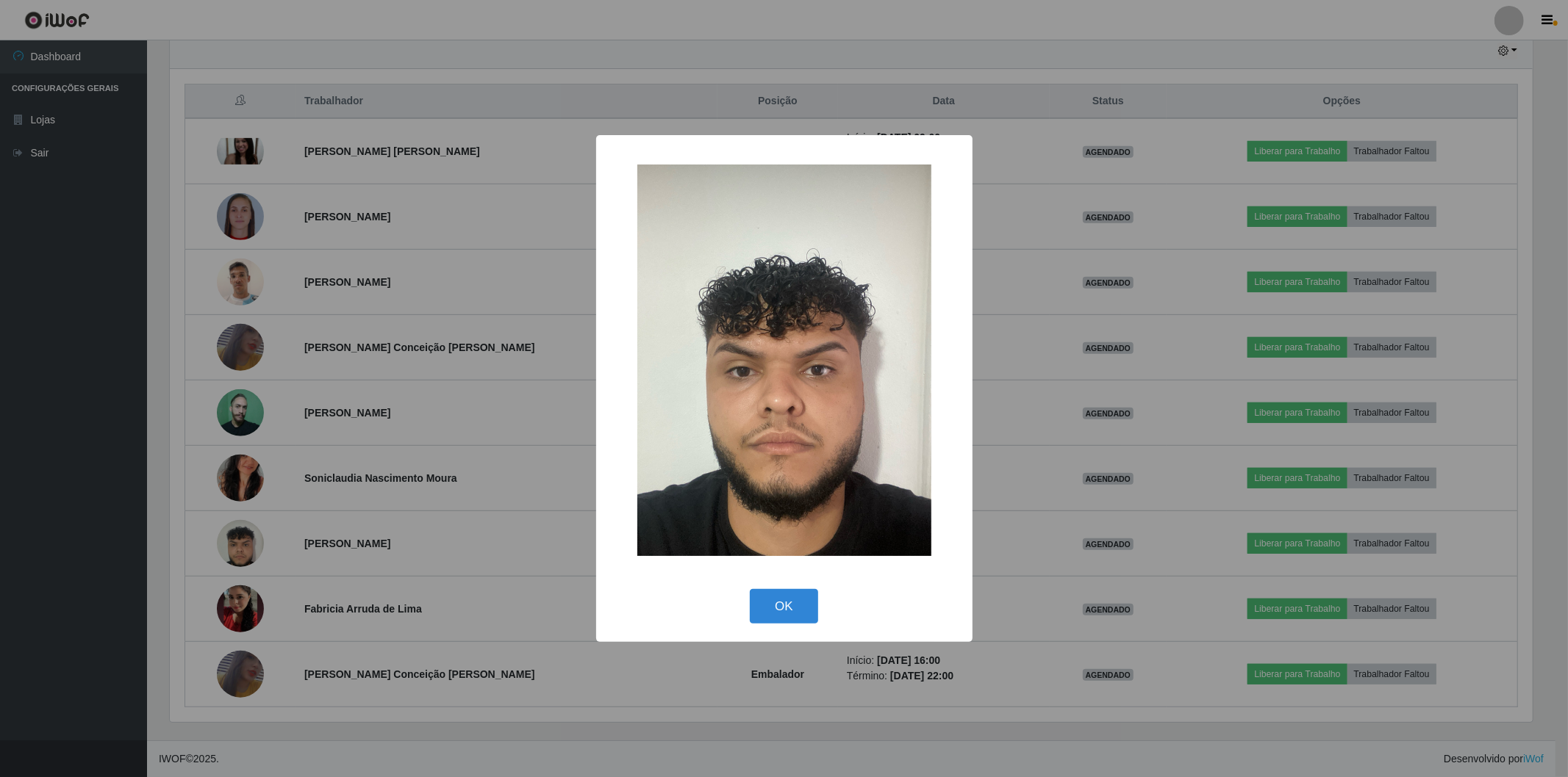
click at [382, 519] on div "× OK Cancel" at bounding box center [784, 388] width 1568 height 777
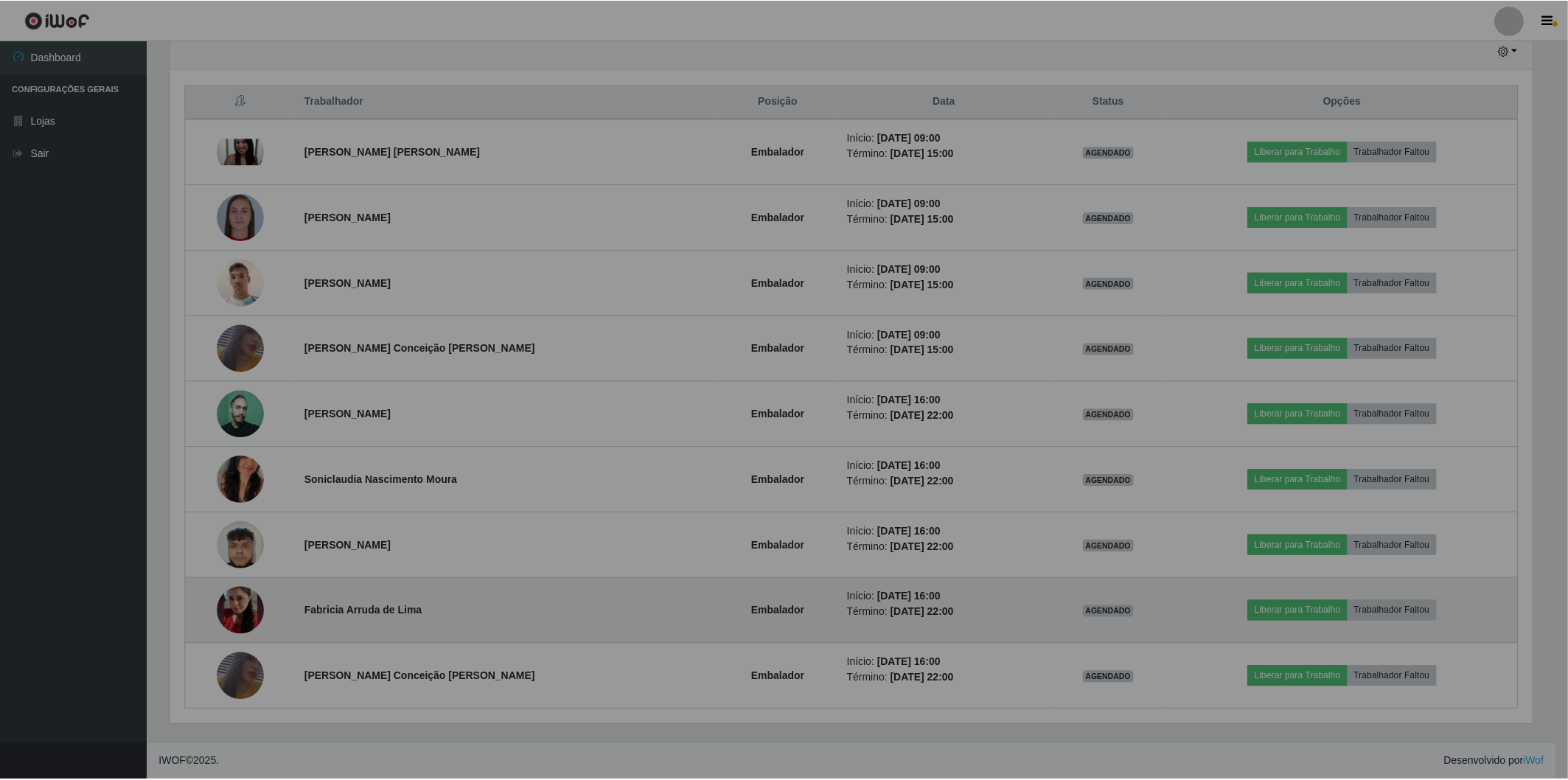
scroll to position [0, 0]
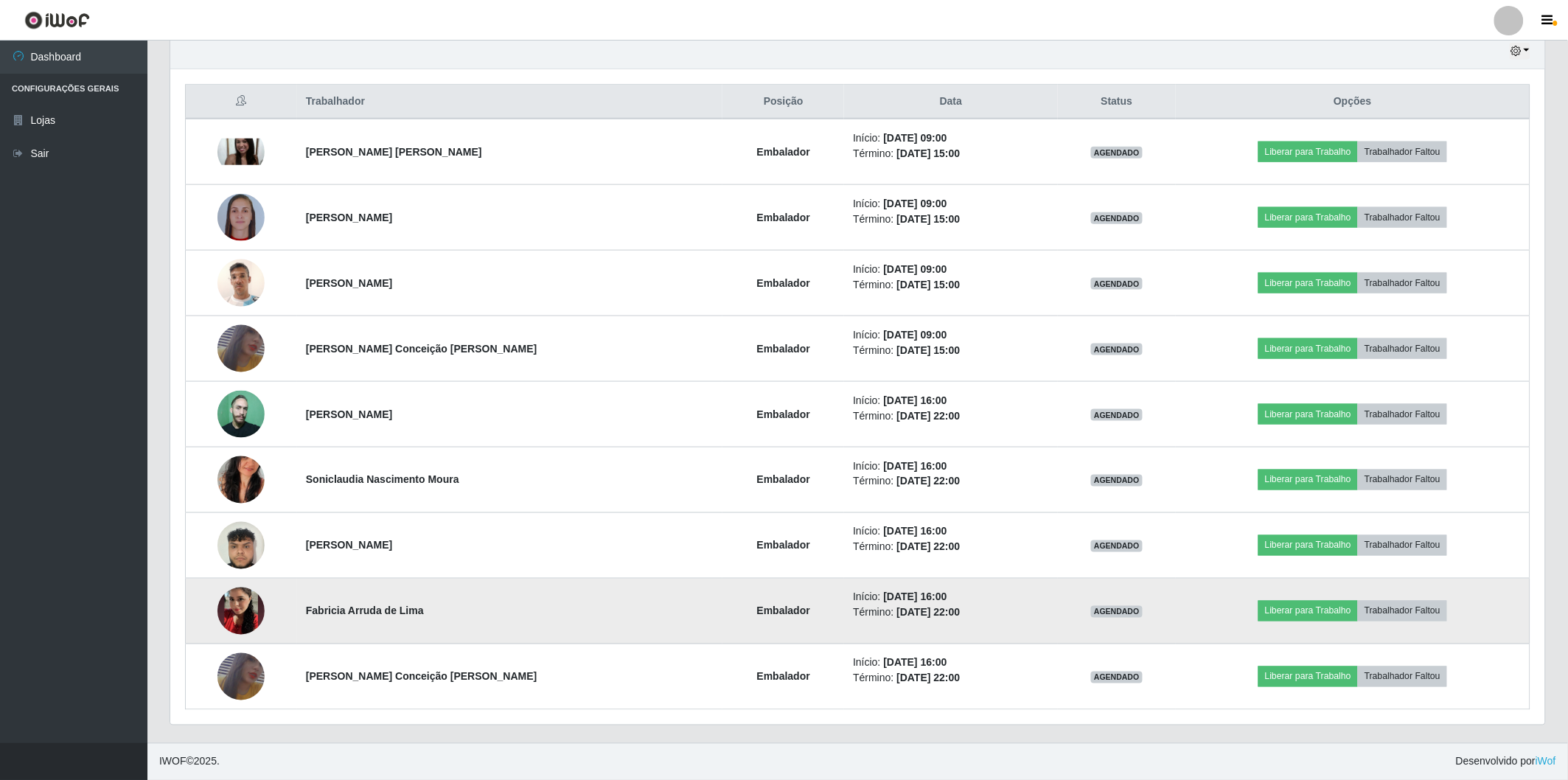
click at [229, 610] on img at bounding box center [240, 611] width 47 height 84
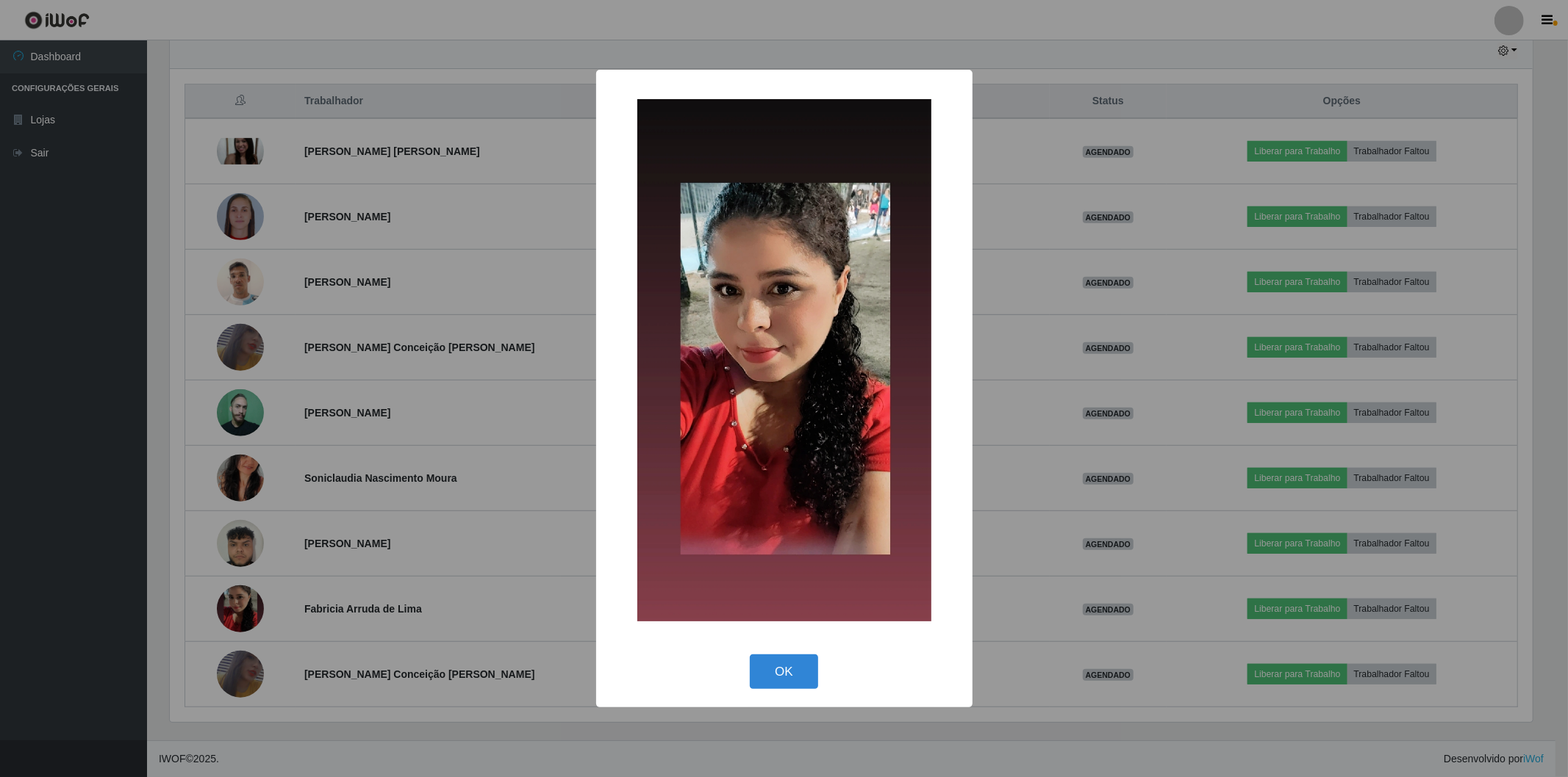
click at [400, 467] on div "× OK Cancel" at bounding box center [784, 388] width 1568 height 777
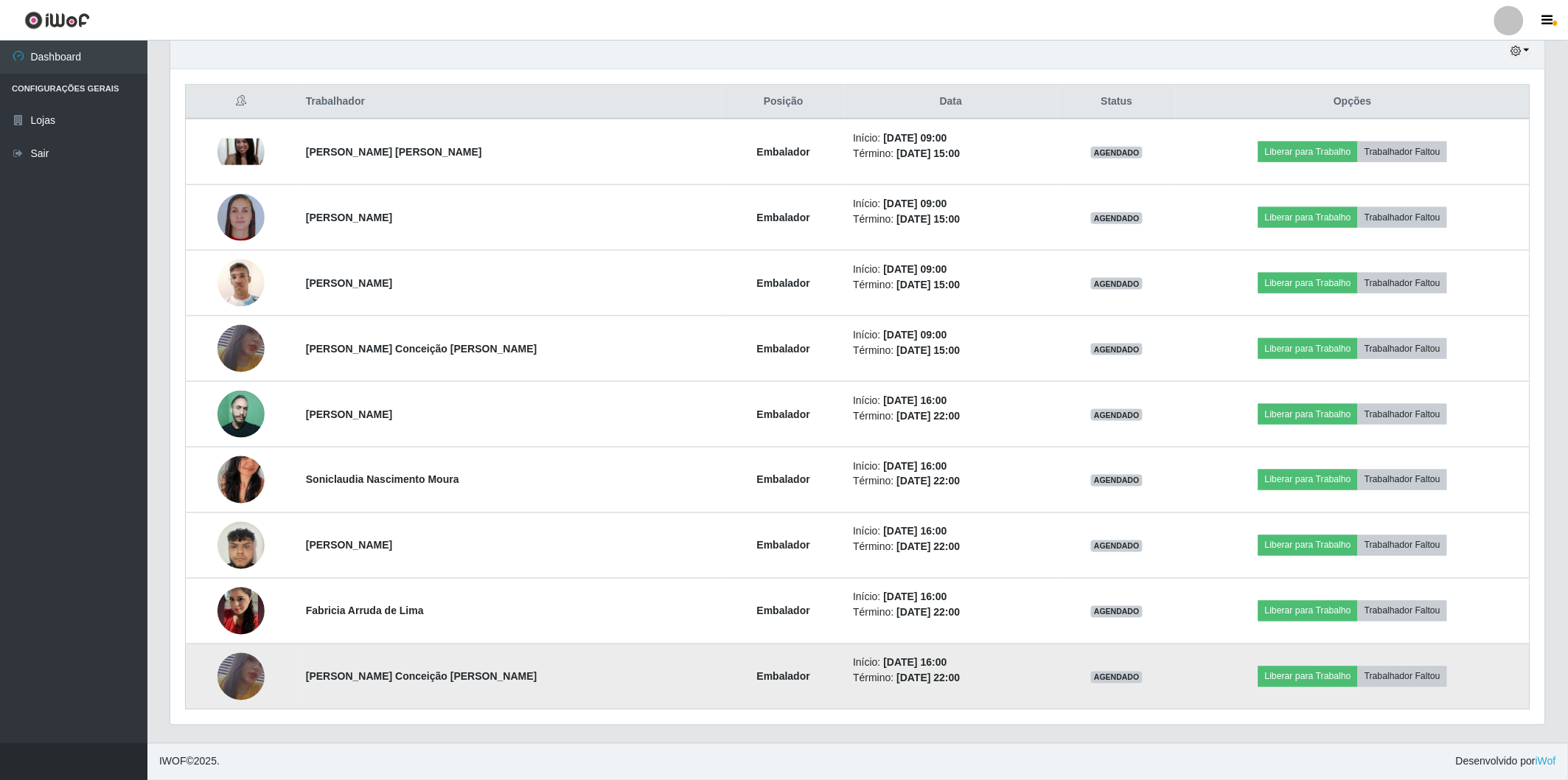
click at [260, 668] on img at bounding box center [240, 677] width 47 height 69
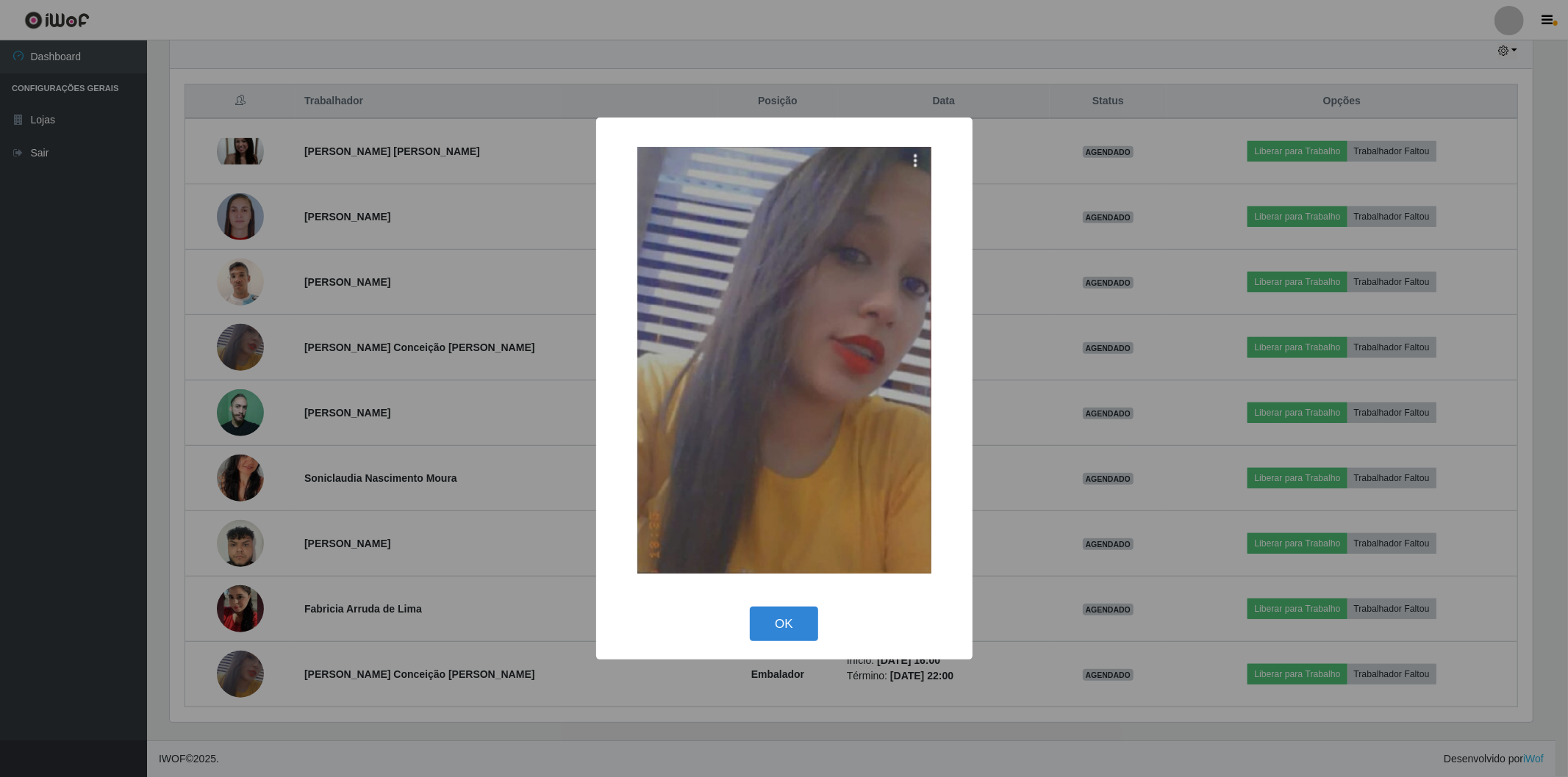
click at [348, 567] on div "× OK Cancel" at bounding box center [784, 388] width 1568 height 777
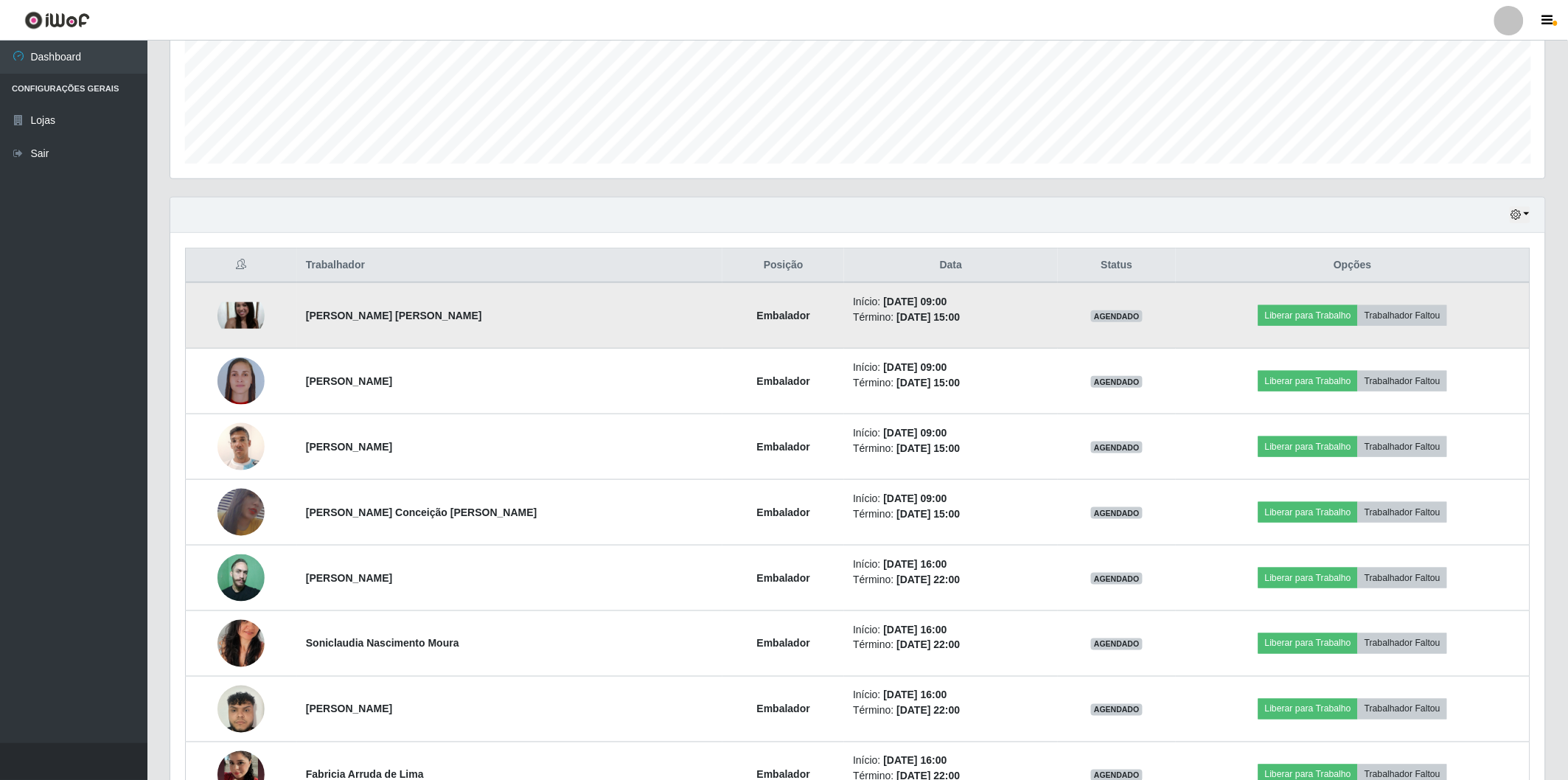
click at [245, 304] on img at bounding box center [240, 316] width 47 height 27
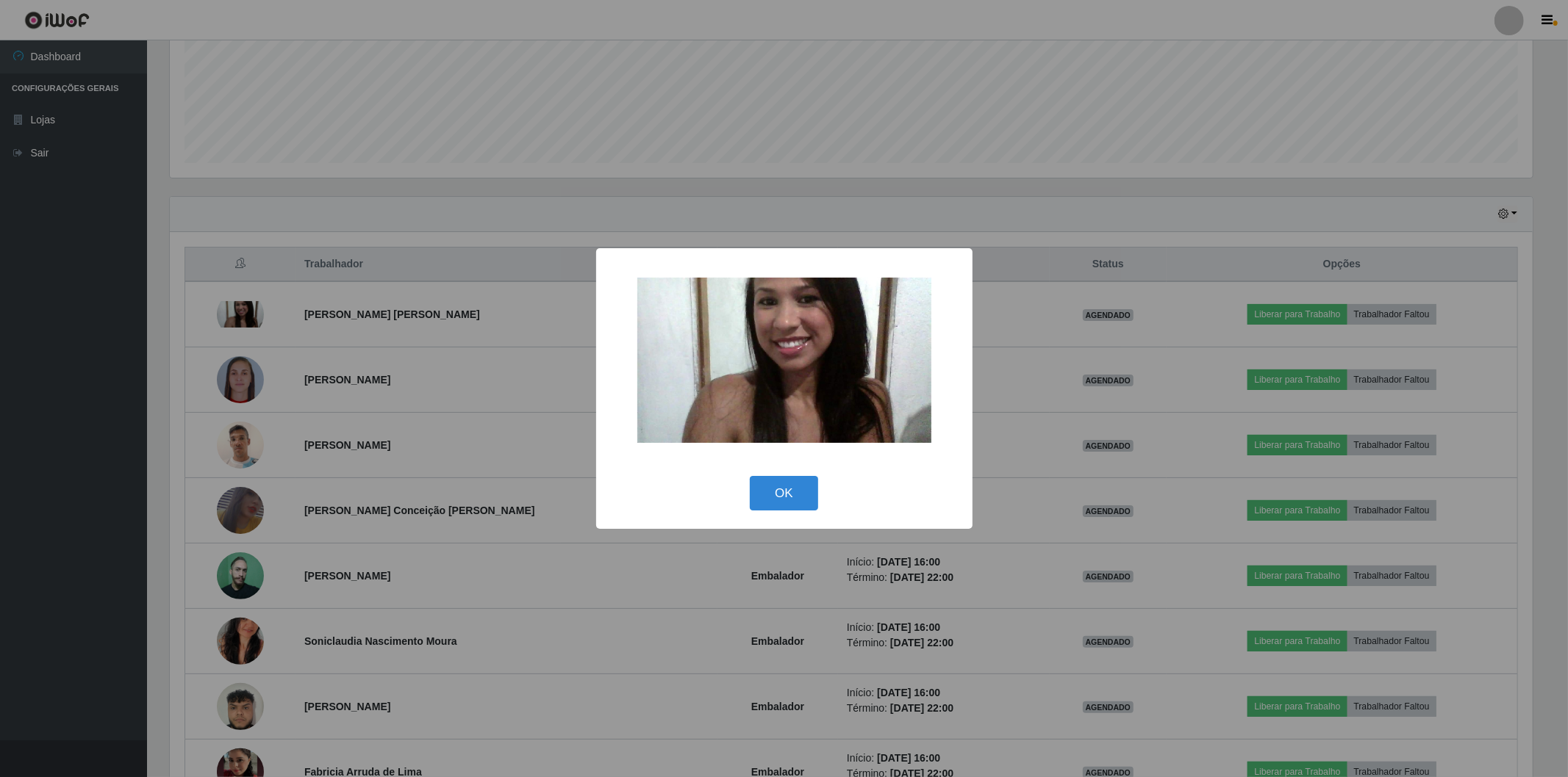
click at [314, 347] on div "× OK Cancel" at bounding box center [784, 388] width 1568 height 777
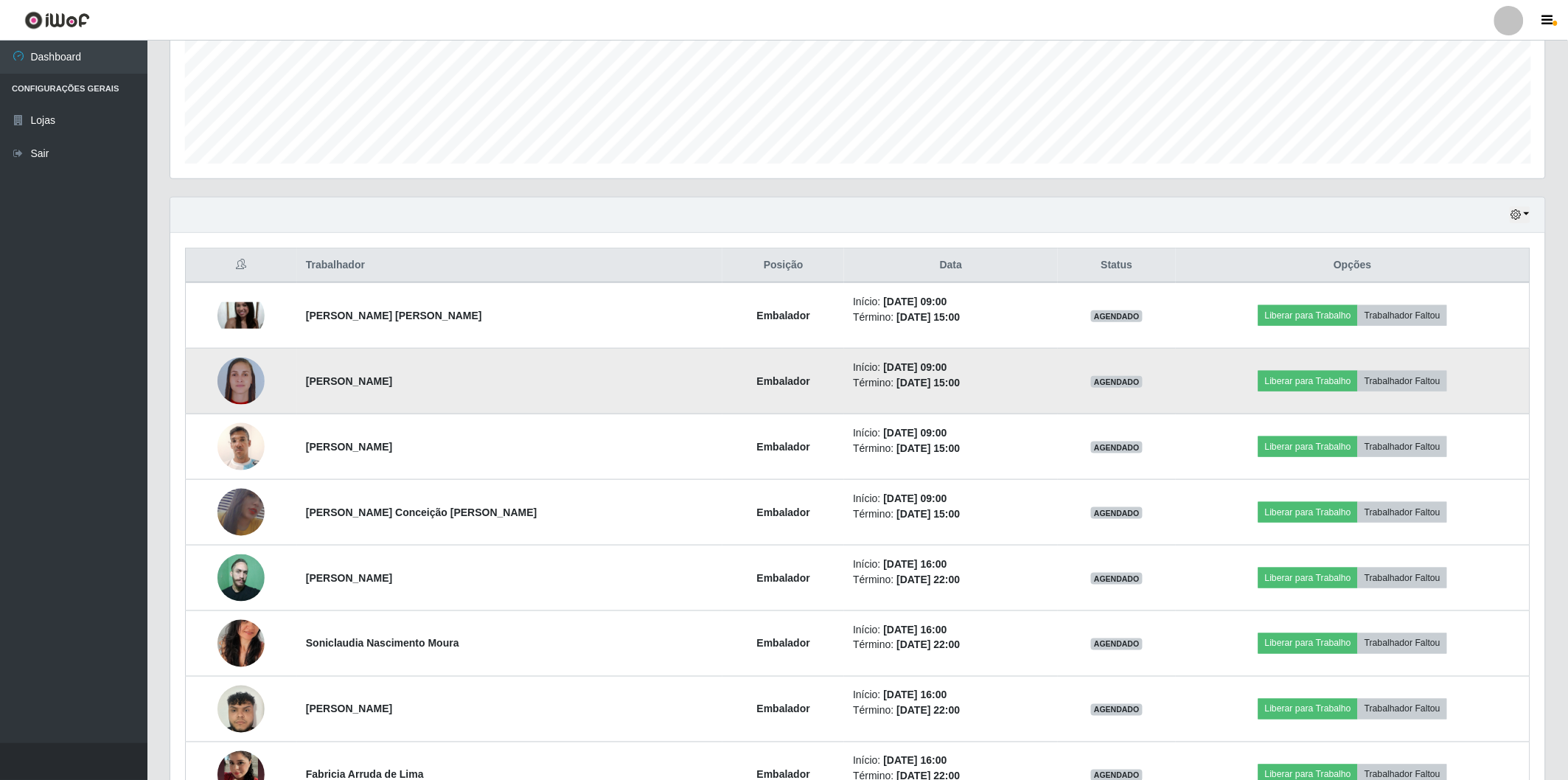
click at [230, 399] on img at bounding box center [240, 380] width 47 height 47
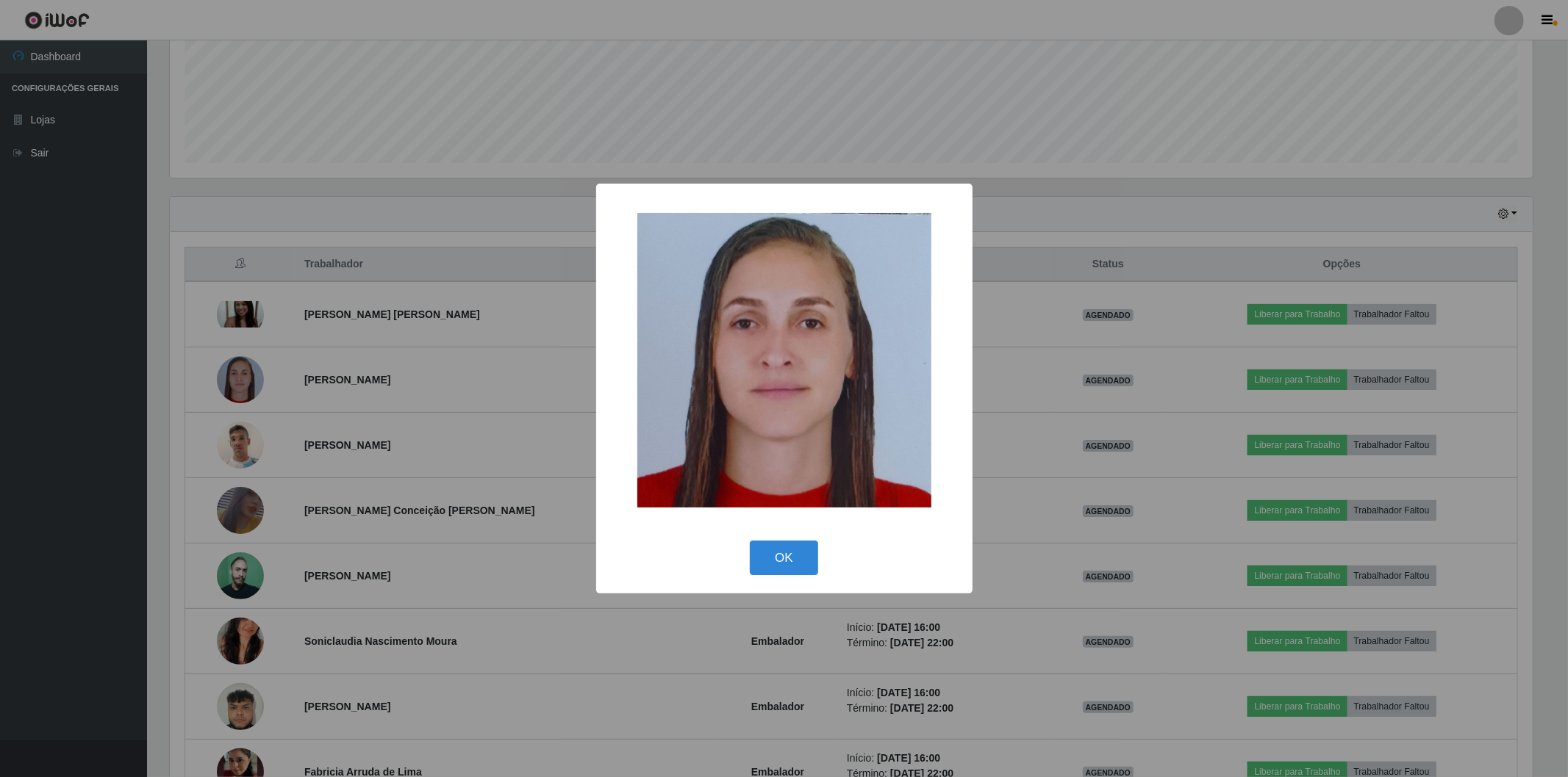
click at [276, 423] on div "× OK Cancel" at bounding box center [784, 388] width 1568 height 777
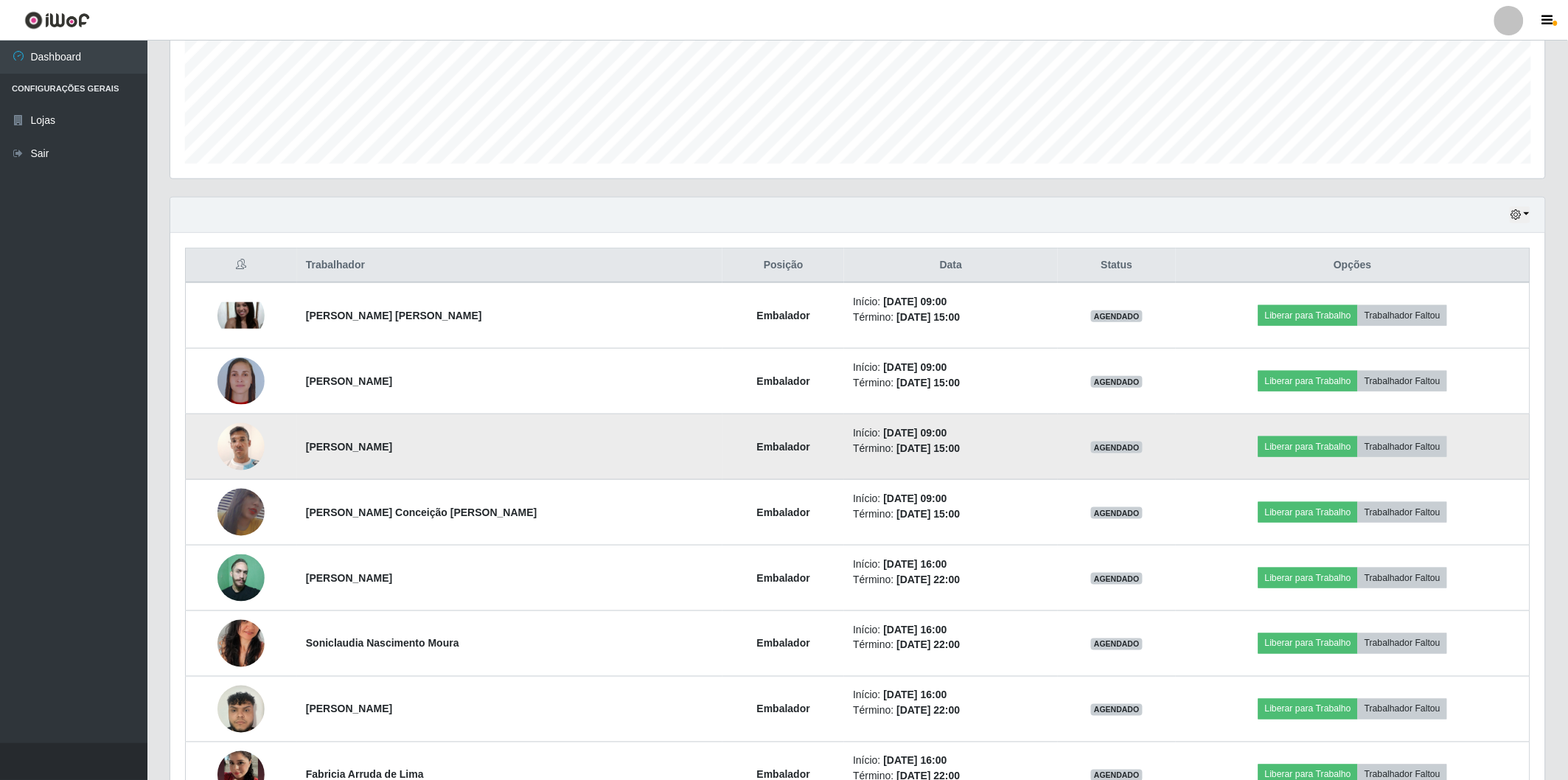
click at [249, 445] on img at bounding box center [240, 447] width 47 height 63
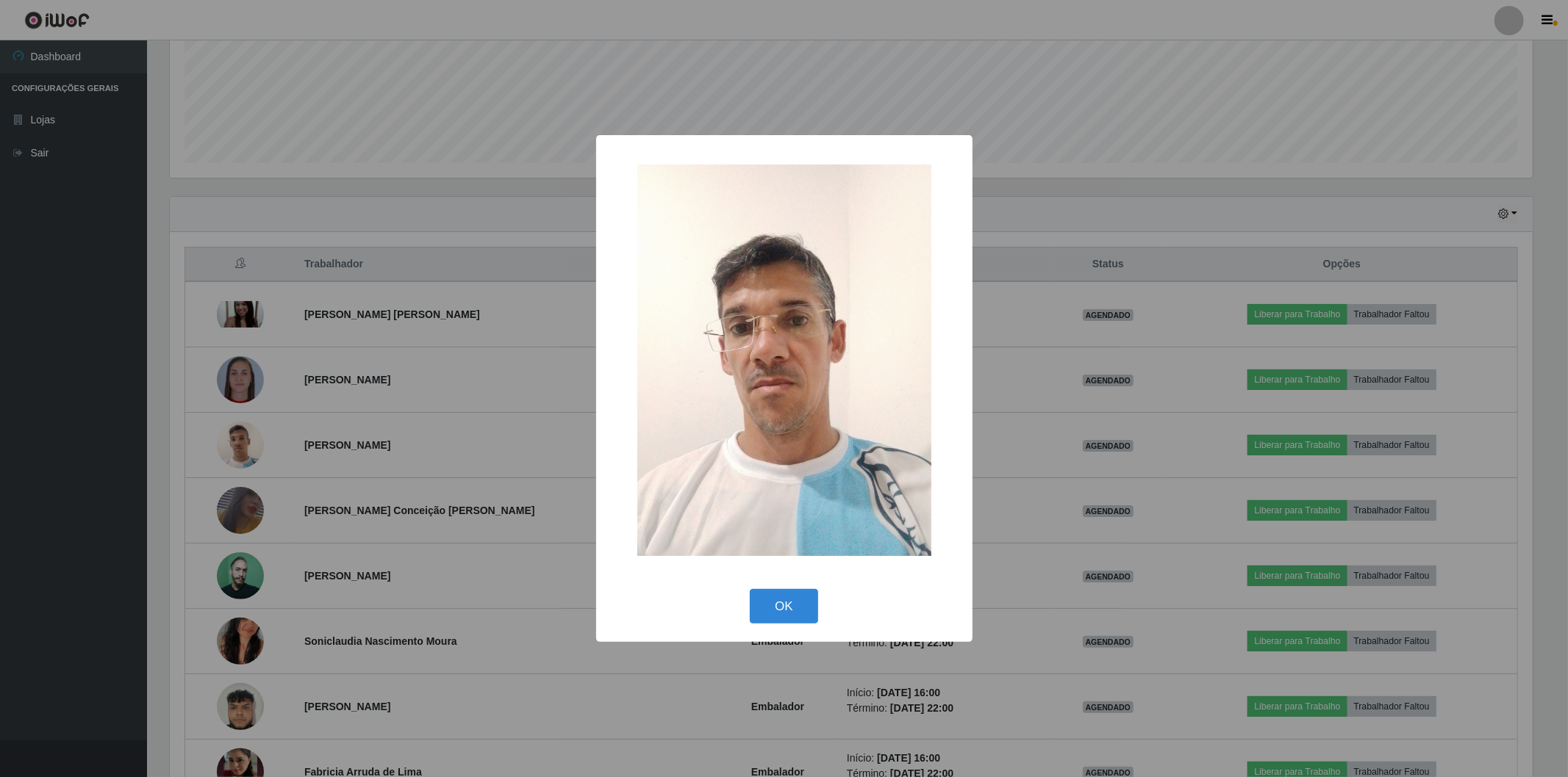
click at [284, 448] on div "× OK Cancel" at bounding box center [784, 388] width 1568 height 777
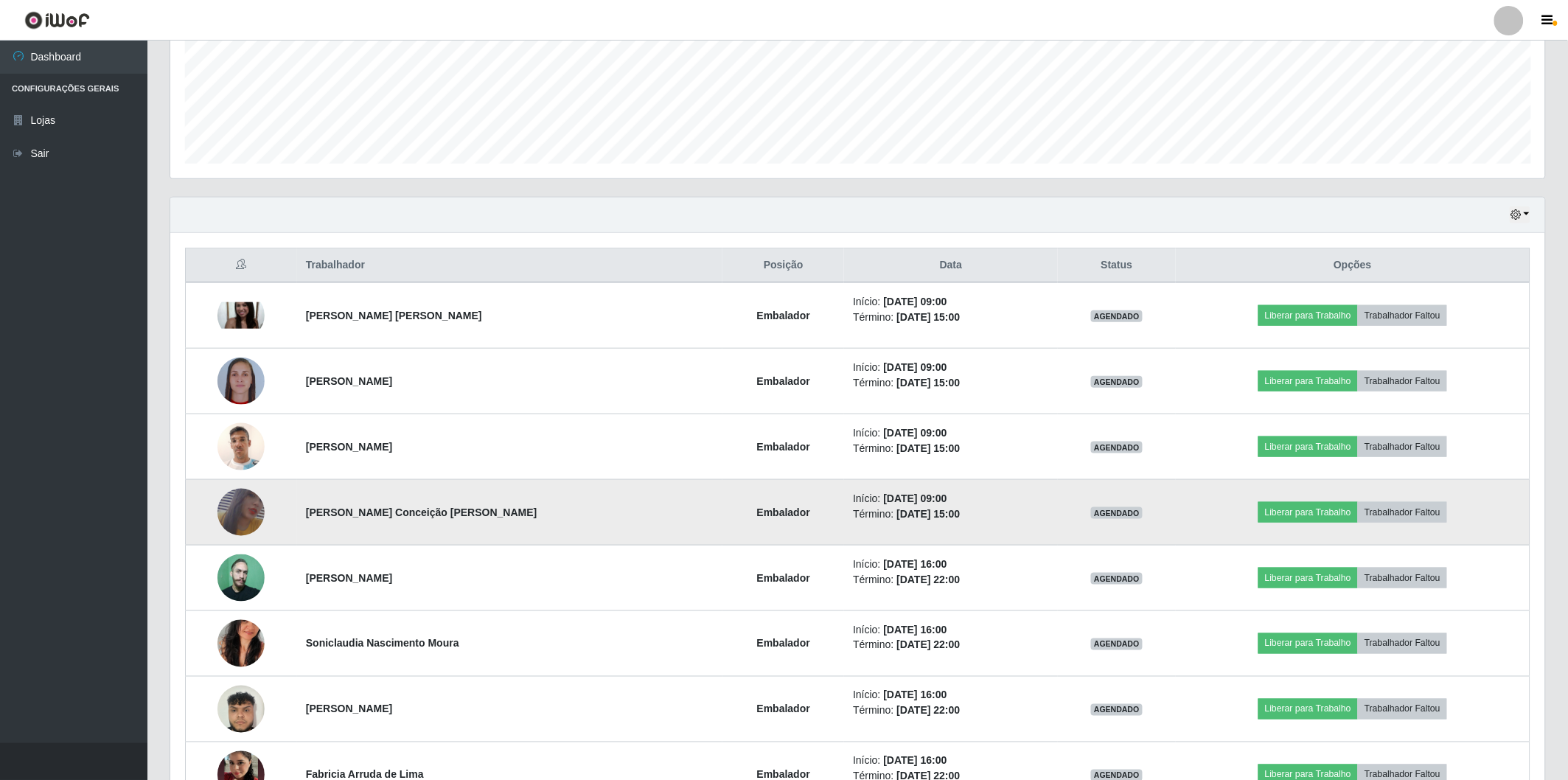
click at [230, 513] on img at bounding box center [240, 512] width 47 height 69
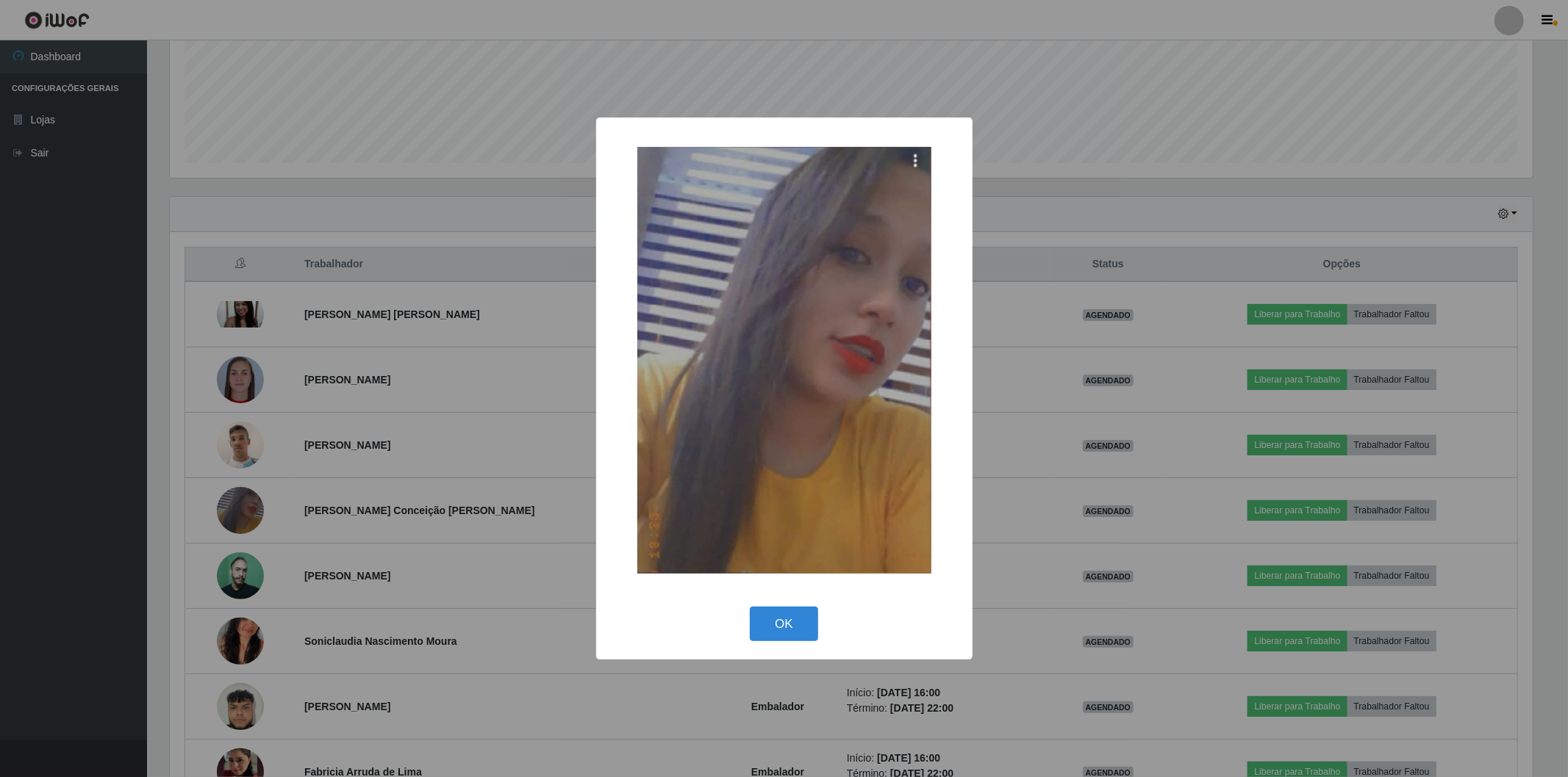
click at [315, 500] on div "× OK Cancel" at bounding box center [784, 388] width 1568 height 777
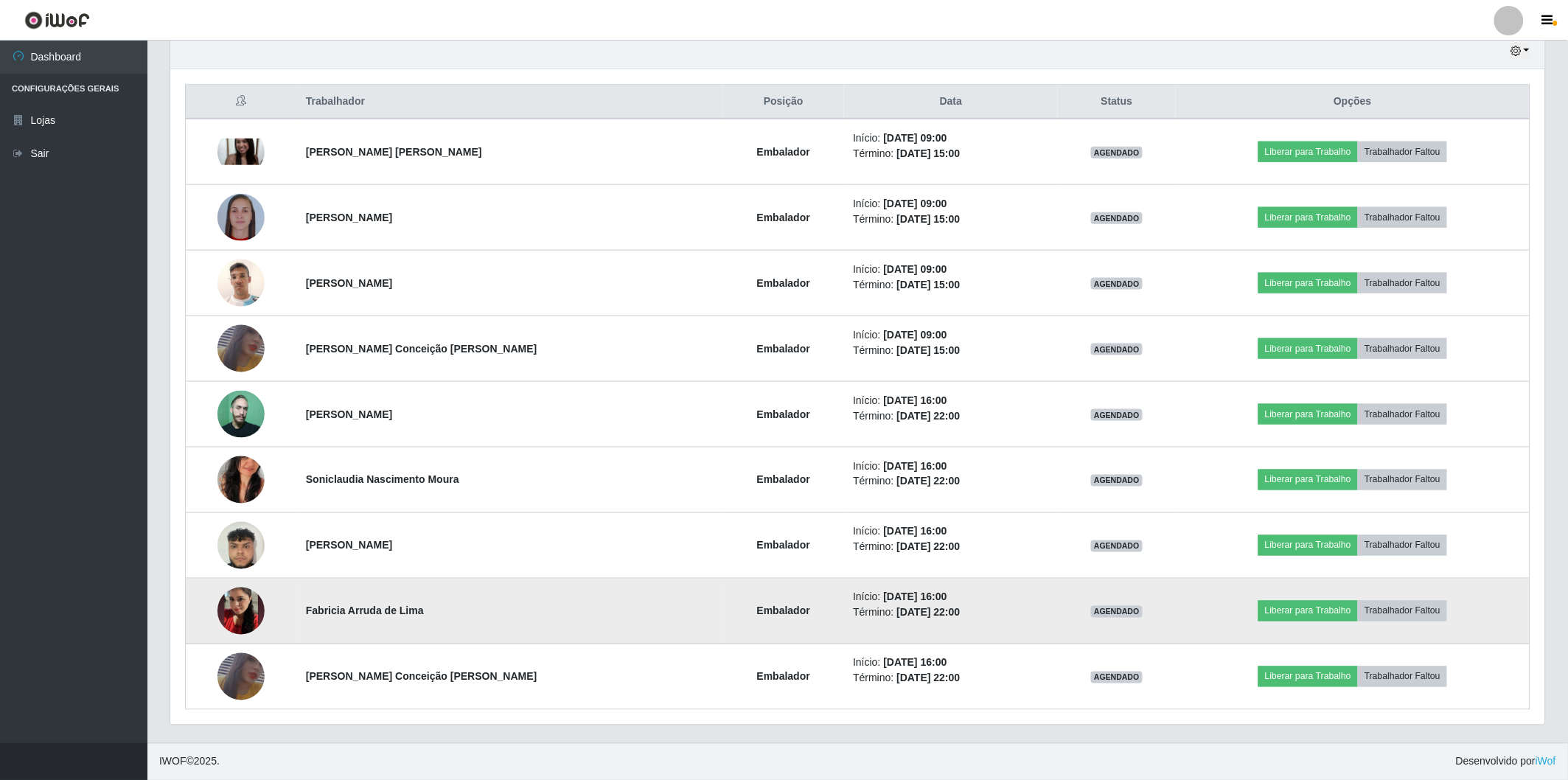
click at [234, 614] on img at bounding box center [240, 611] width 47 height 84
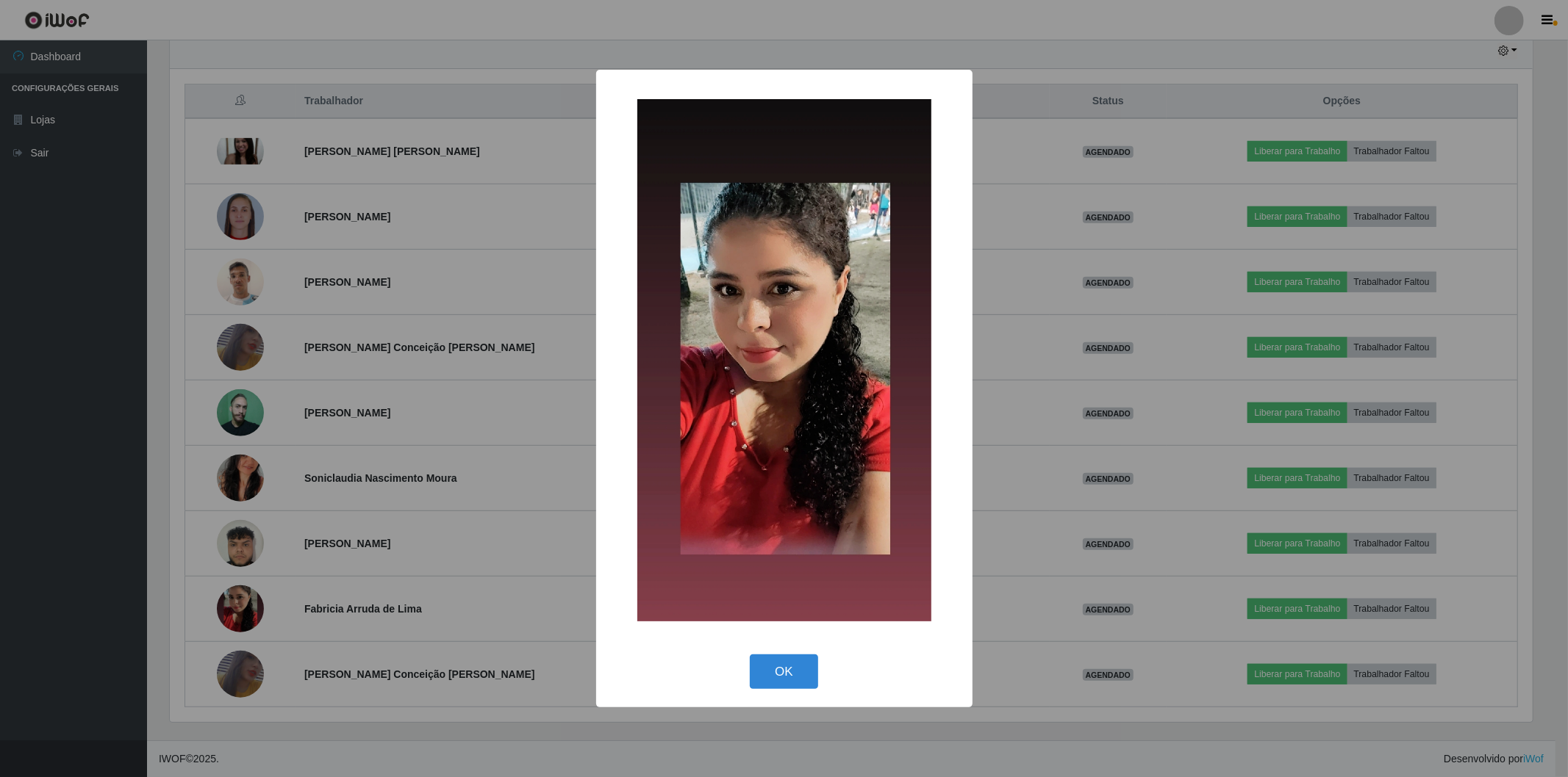
click at [356, 496] on div "× OK Cancel" at bounding box center [784, 388] width 1568 height 777
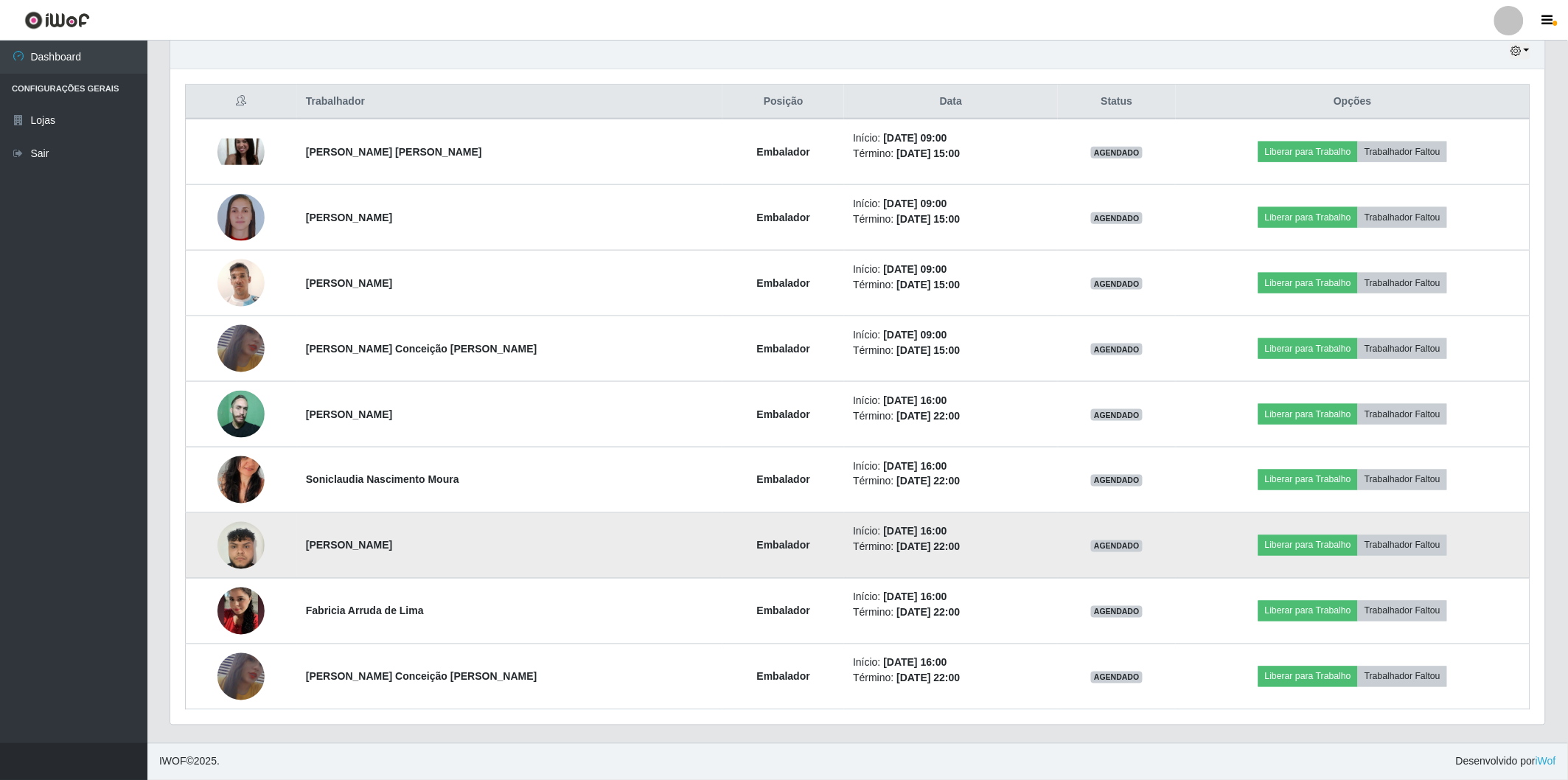
click at [240, 551] on img at bounding box center [240, 545] width 47 height 63
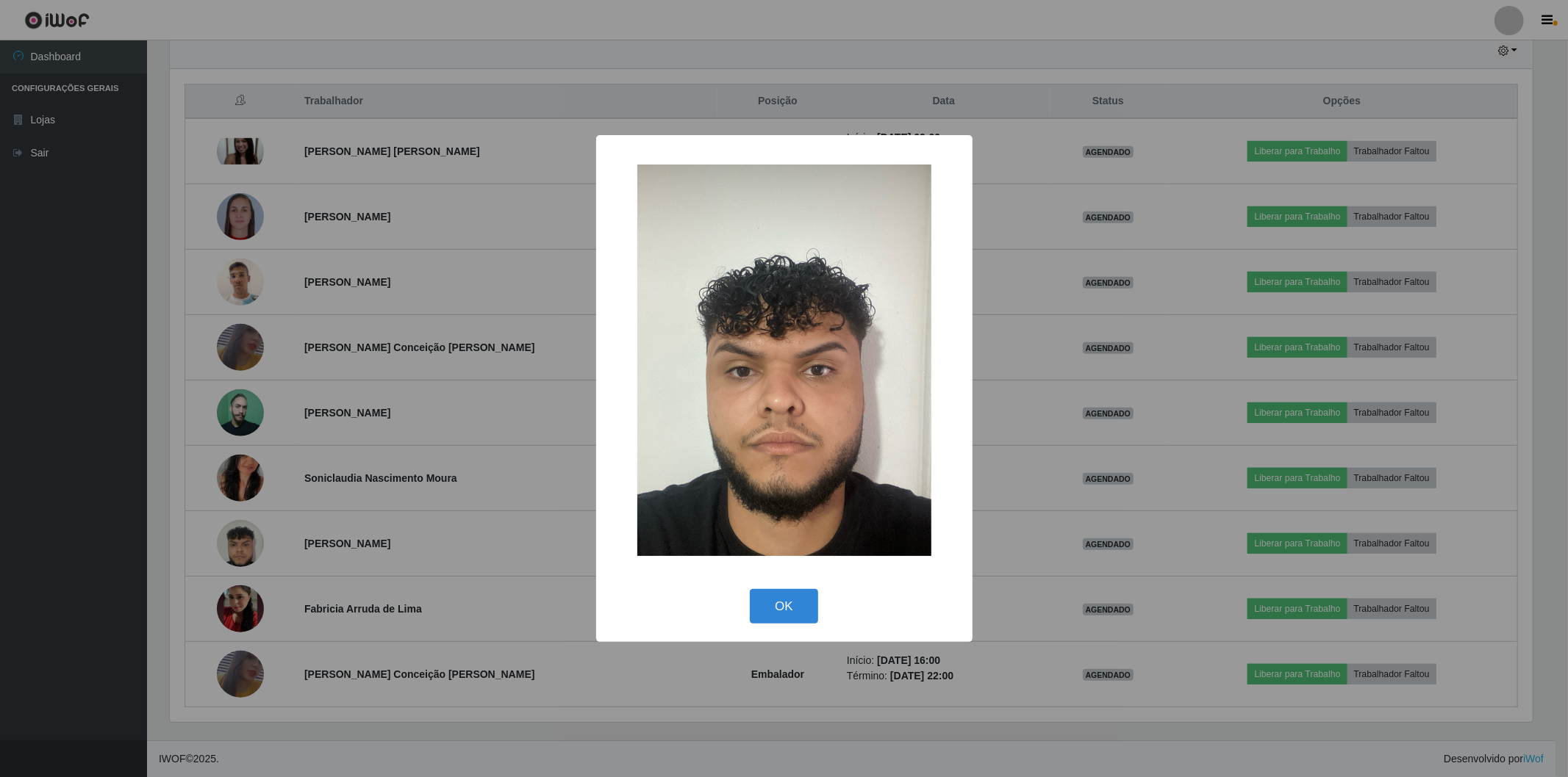
click at [363, 496] on div "× OK Cancel" at bounding box center [784, 388] width 1568 height 777
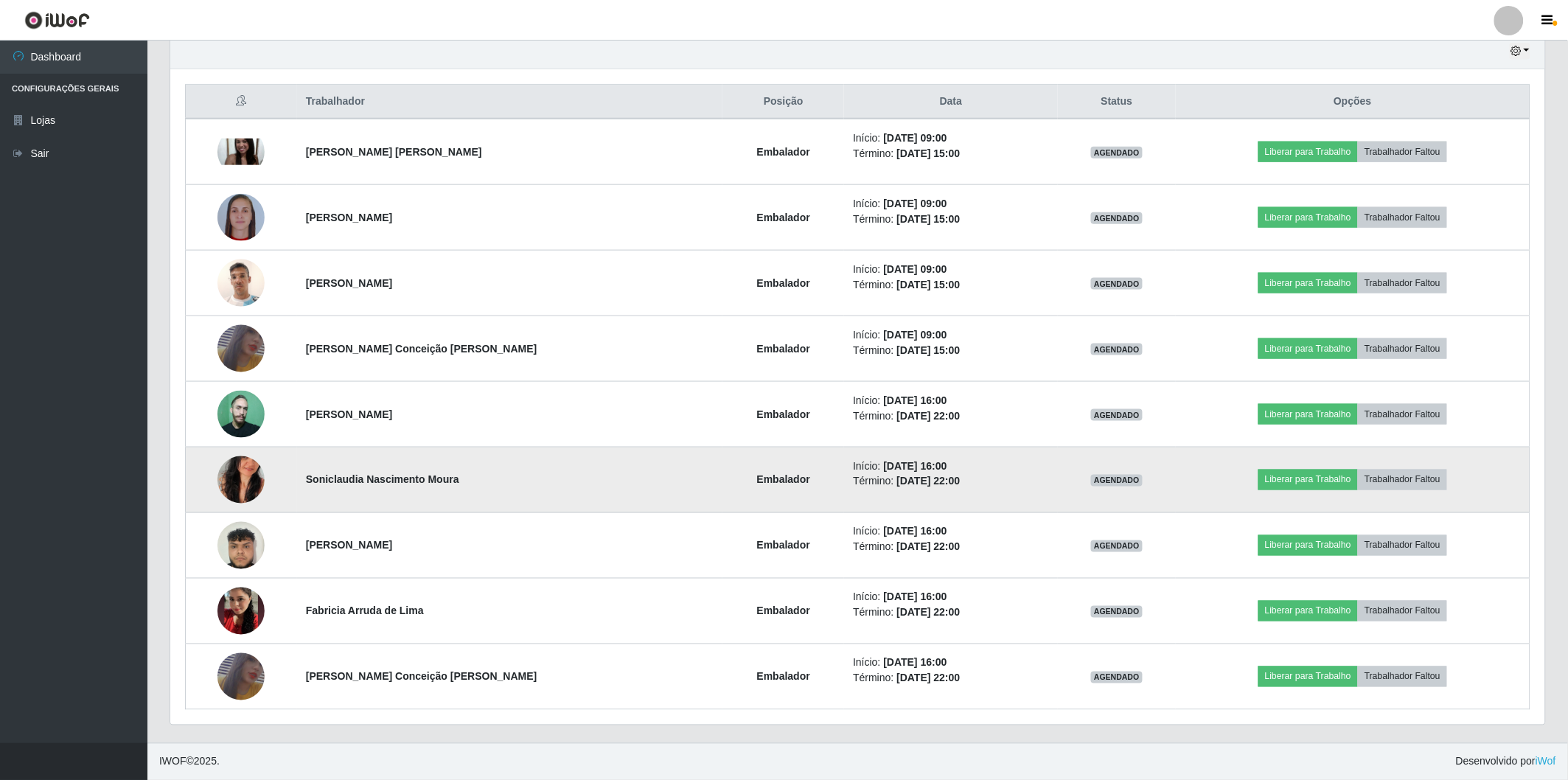
click at [223, 487] on img at bounding box center [240, 479] width 47 height 84
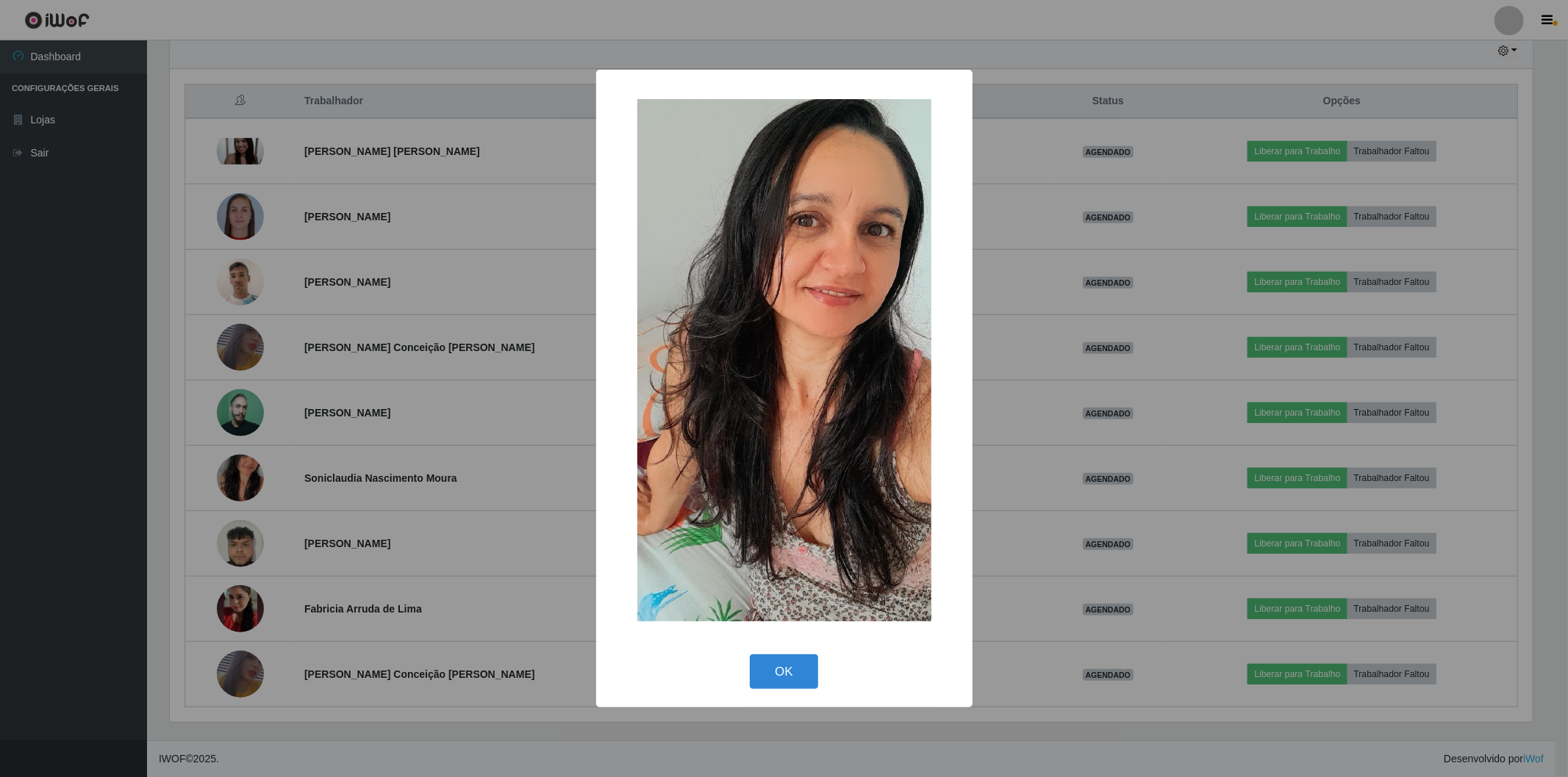
click at [485, 406] on div "× OK Cancel" at bounding box center [784, 388] width 1568 height 777
